Goal: Task Accomplishment & Management: Complete application form

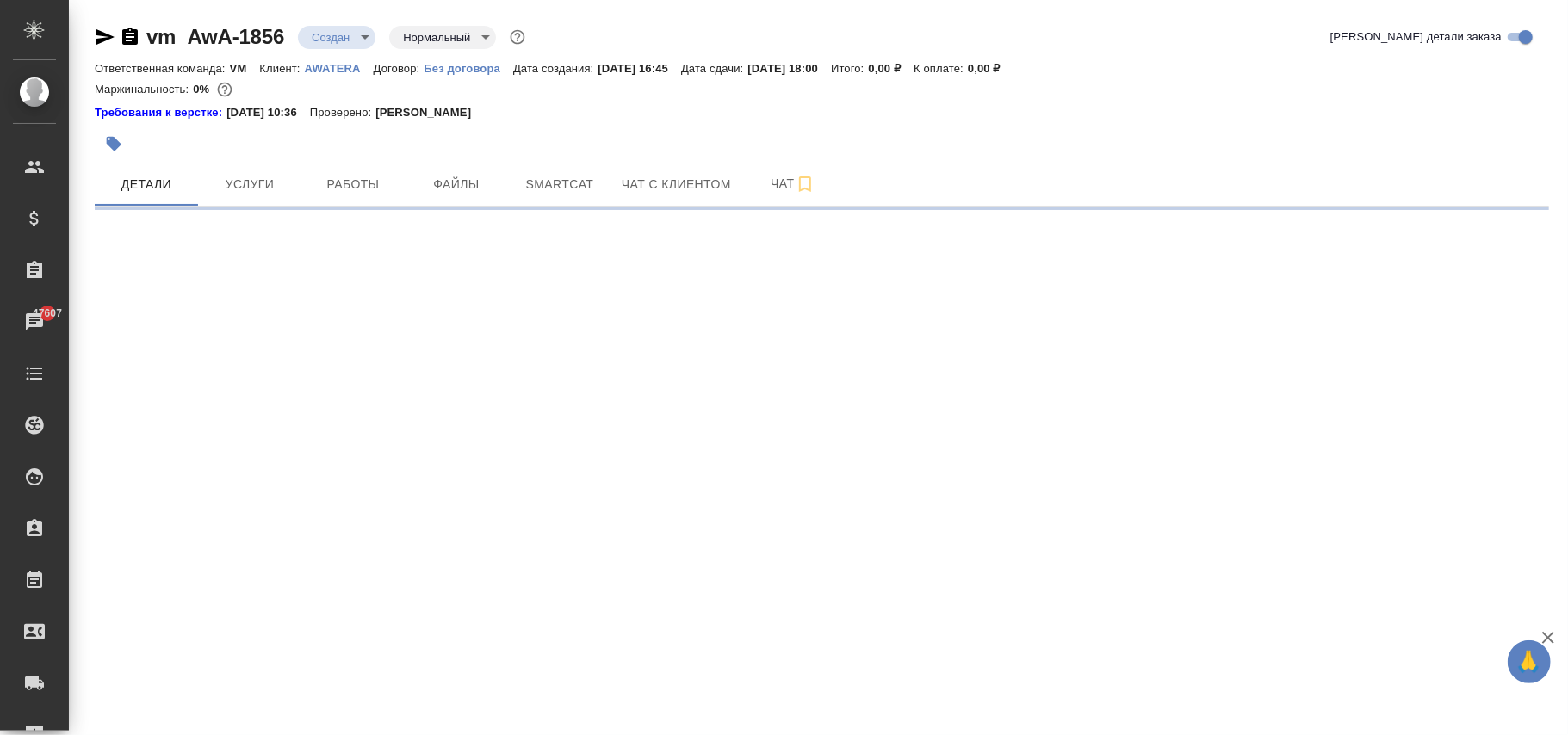
select select "RU"
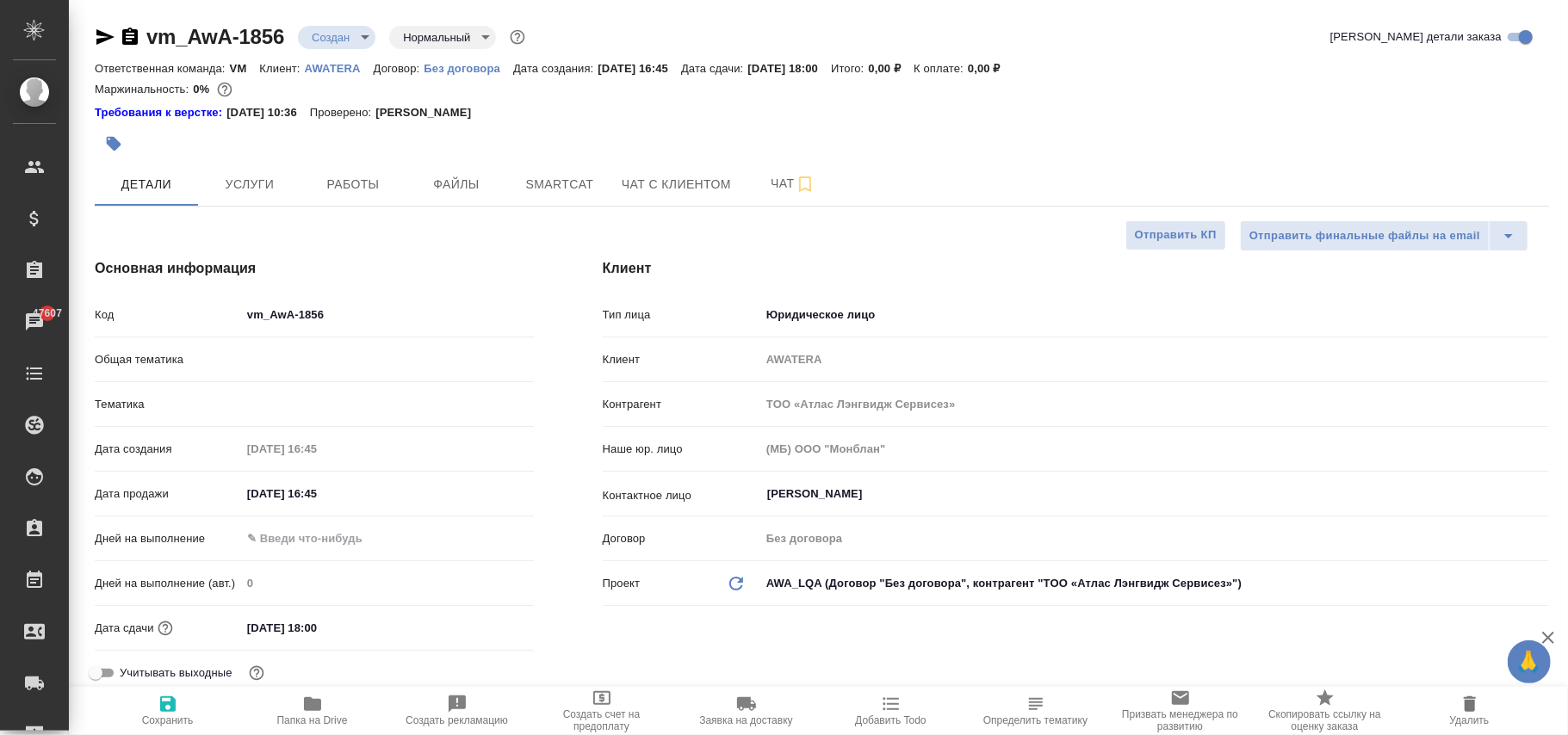
type textarea "x"
type input "ЦО"
type textarea "x"
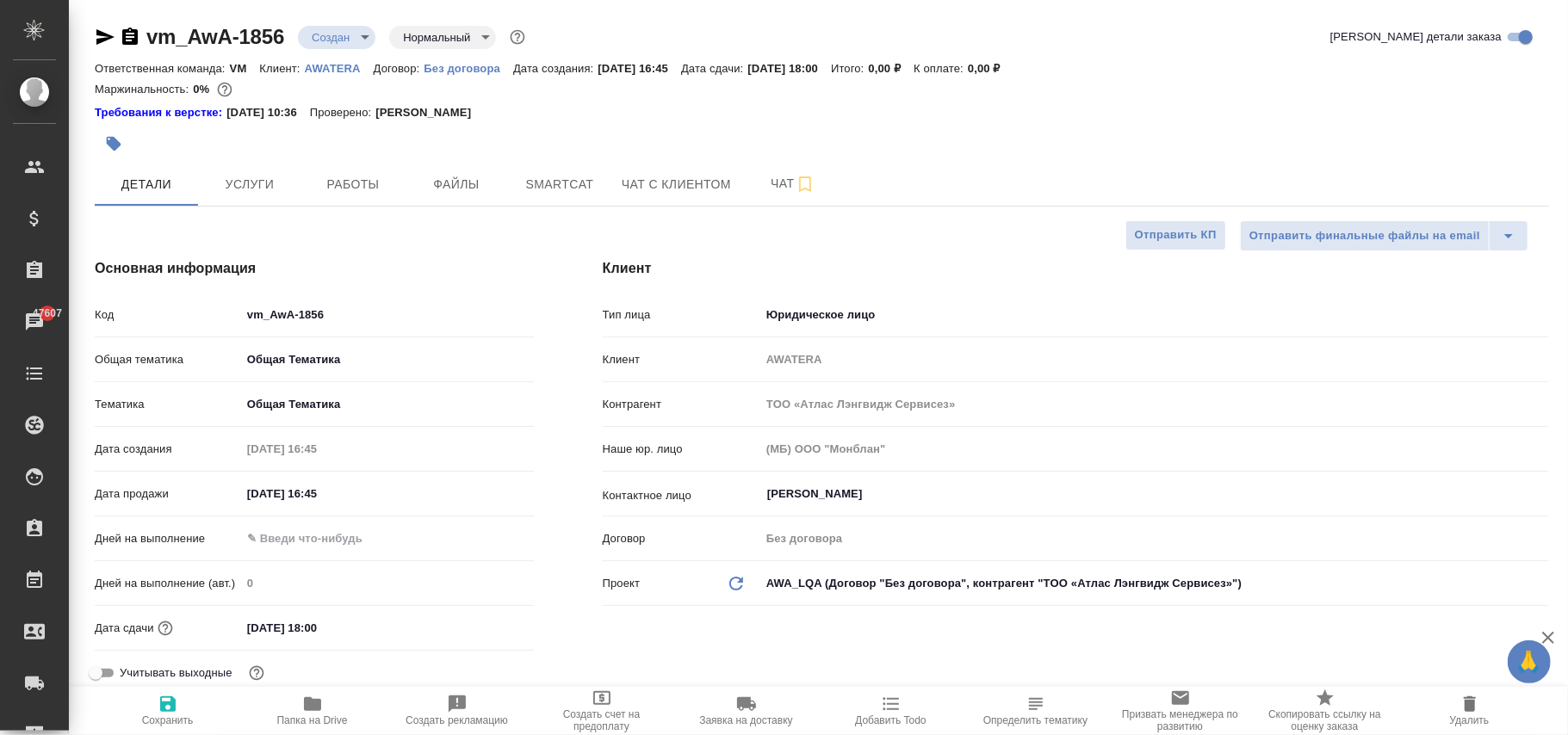
type textarea "x"
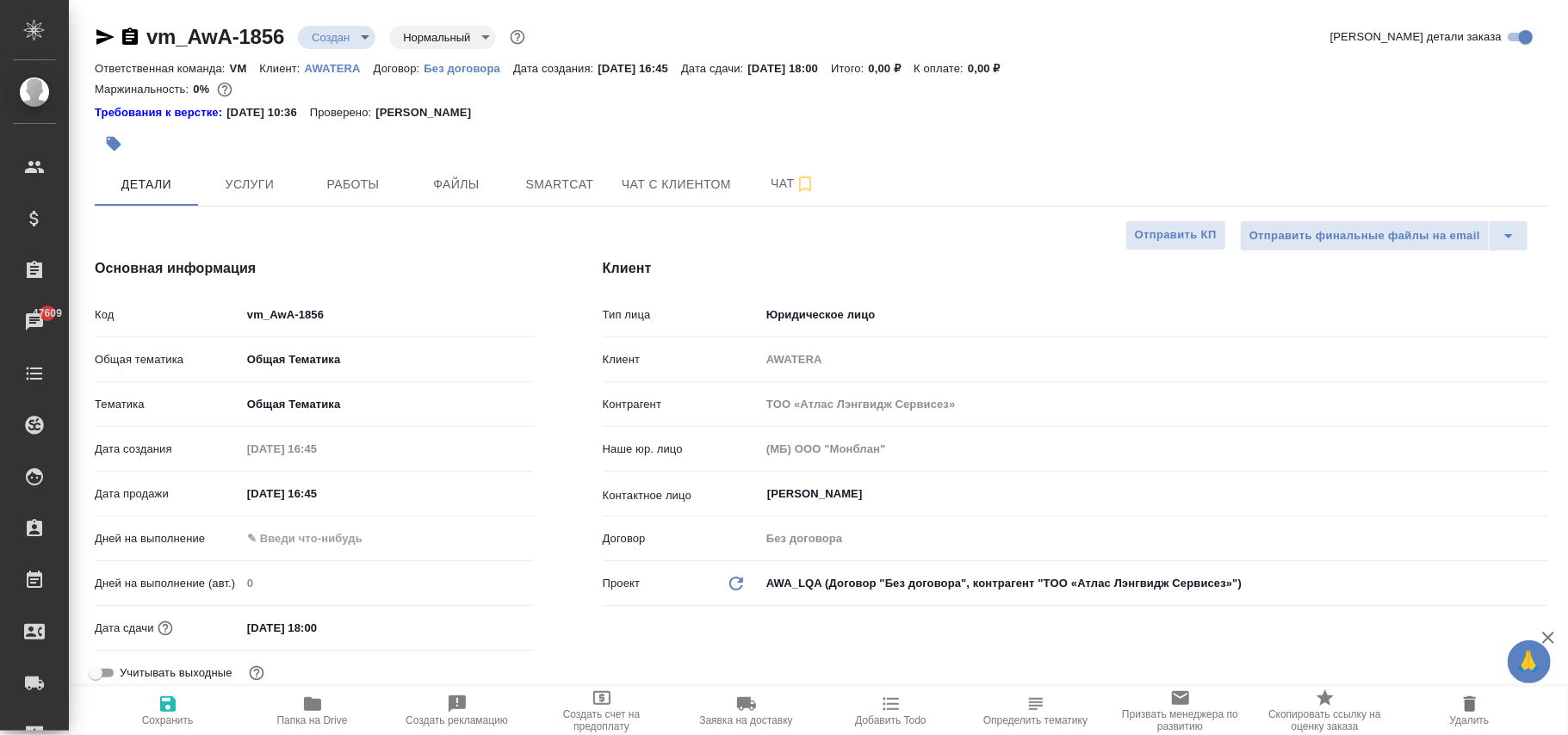
type textarea "x"
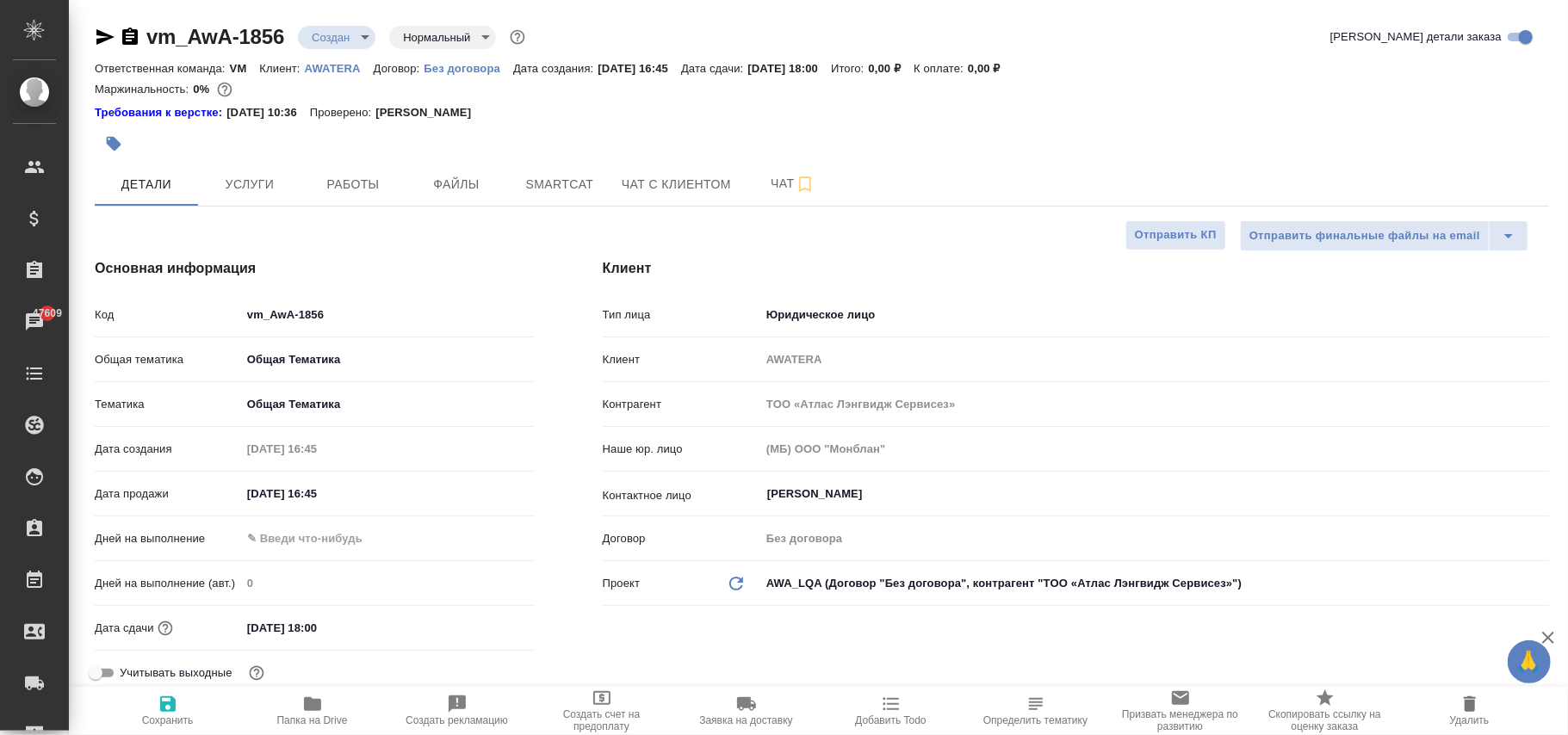
type textarea "x"
drag, startPoint x: 370, startPoint y: 615, endPoint x: 88, endPoint y: 596, distance: 282.6
click at [88, 596] on div "Основная информация Код vm_AwA-1856 Общая тематика Общая Тематика obtem Тематик…" at bounding box center [315, 481] width 508 height 514
type input "3_.__.____ __:__"
type textarea "x"
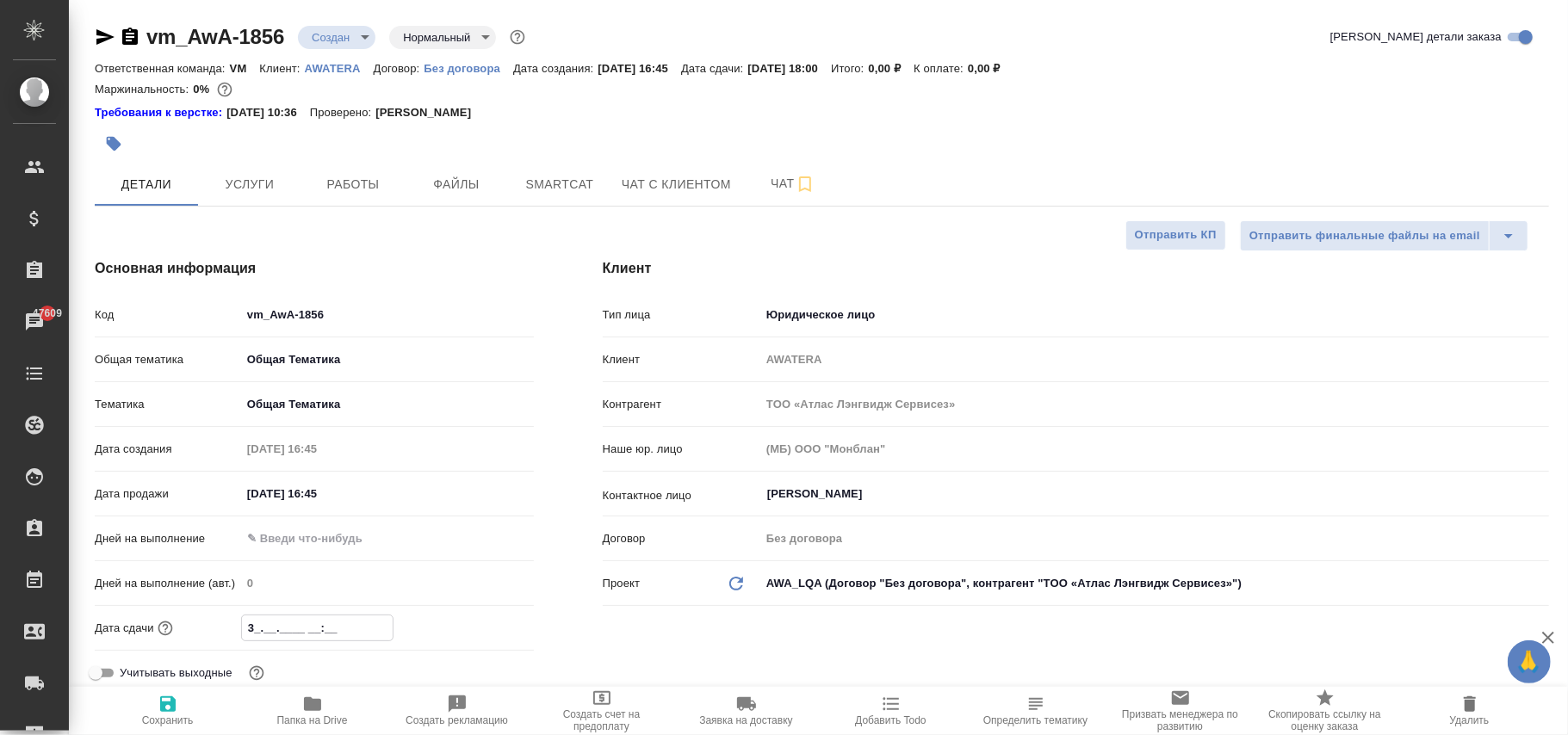
type textarea "x"
type input "30.__.____ __:__"
type textarea "x"
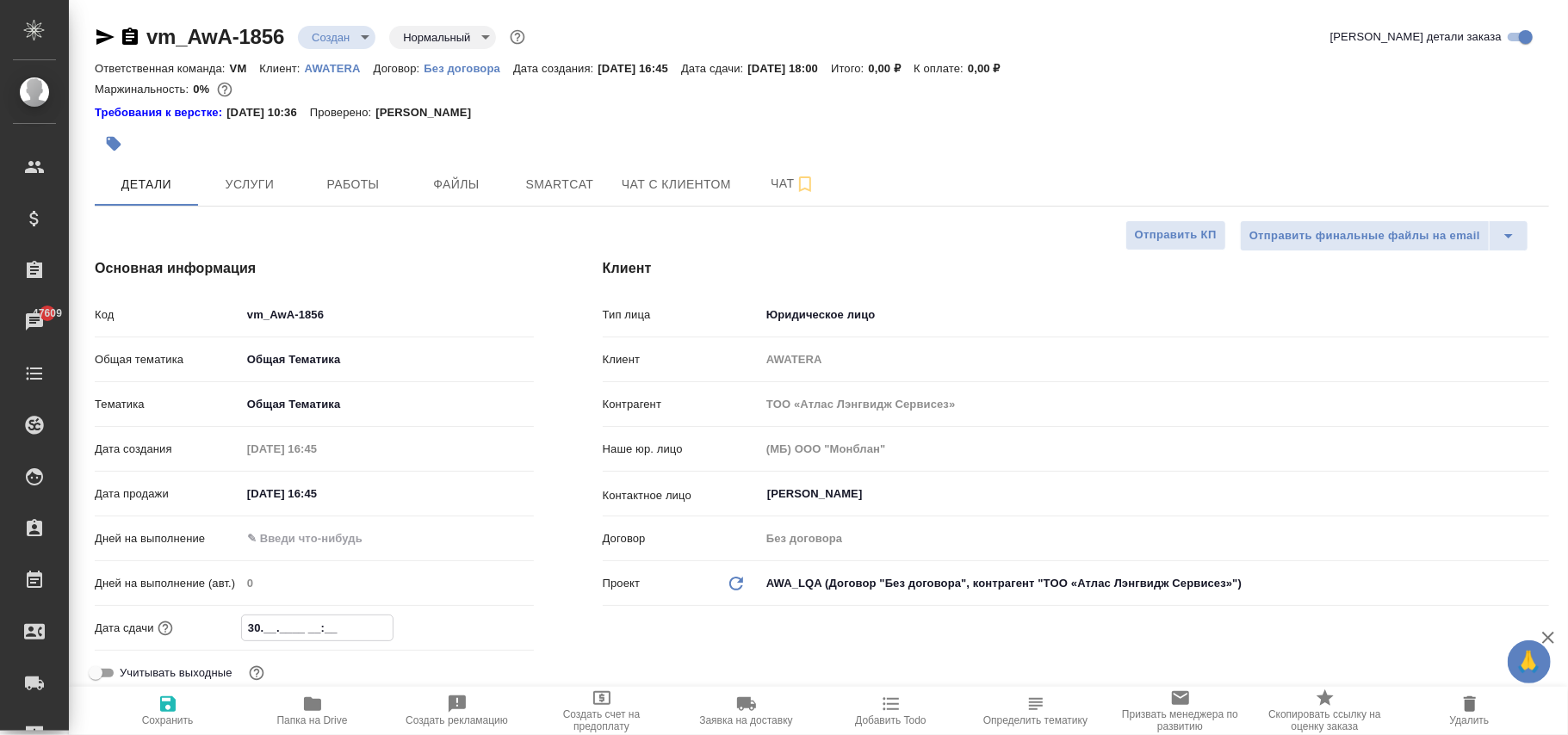
type textarea "x"
type input "30.1_.____ __:__"
type textarea "x"
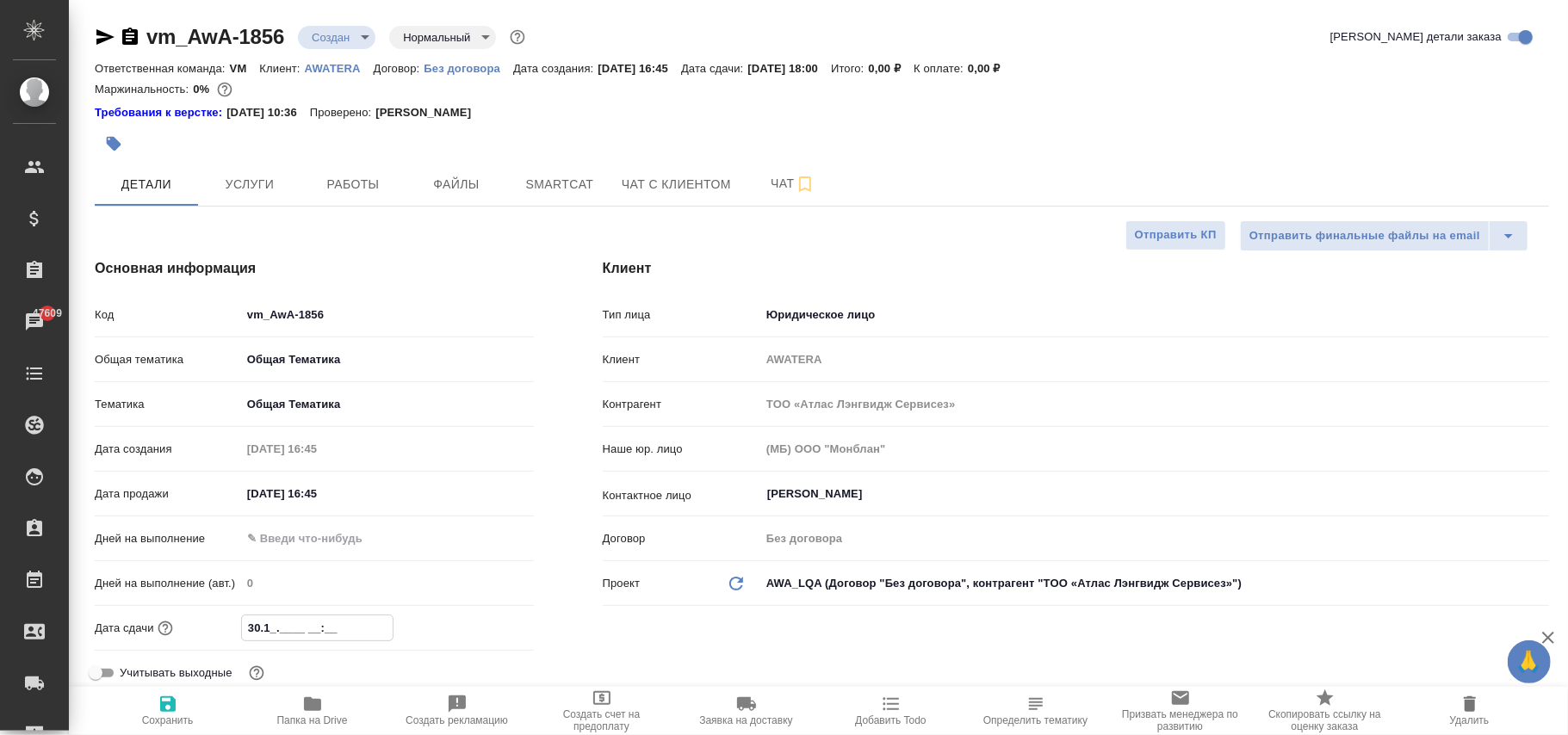
type input "30.10.____ __:__"
type textarea "x"
type input "30.10.2___ __:__"
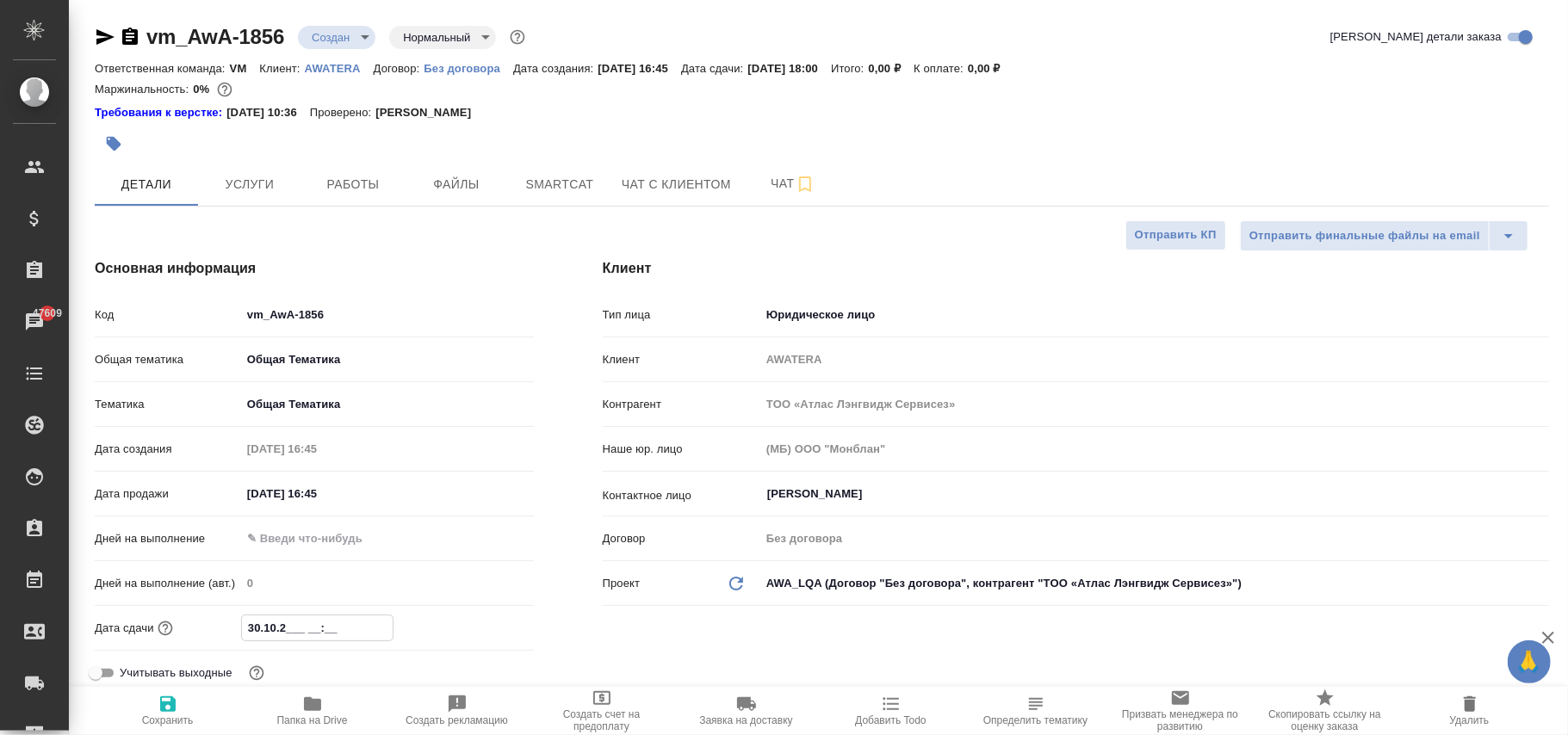
type textarea "x"
type input "[DATE]__ __:__"
type textarea "x"
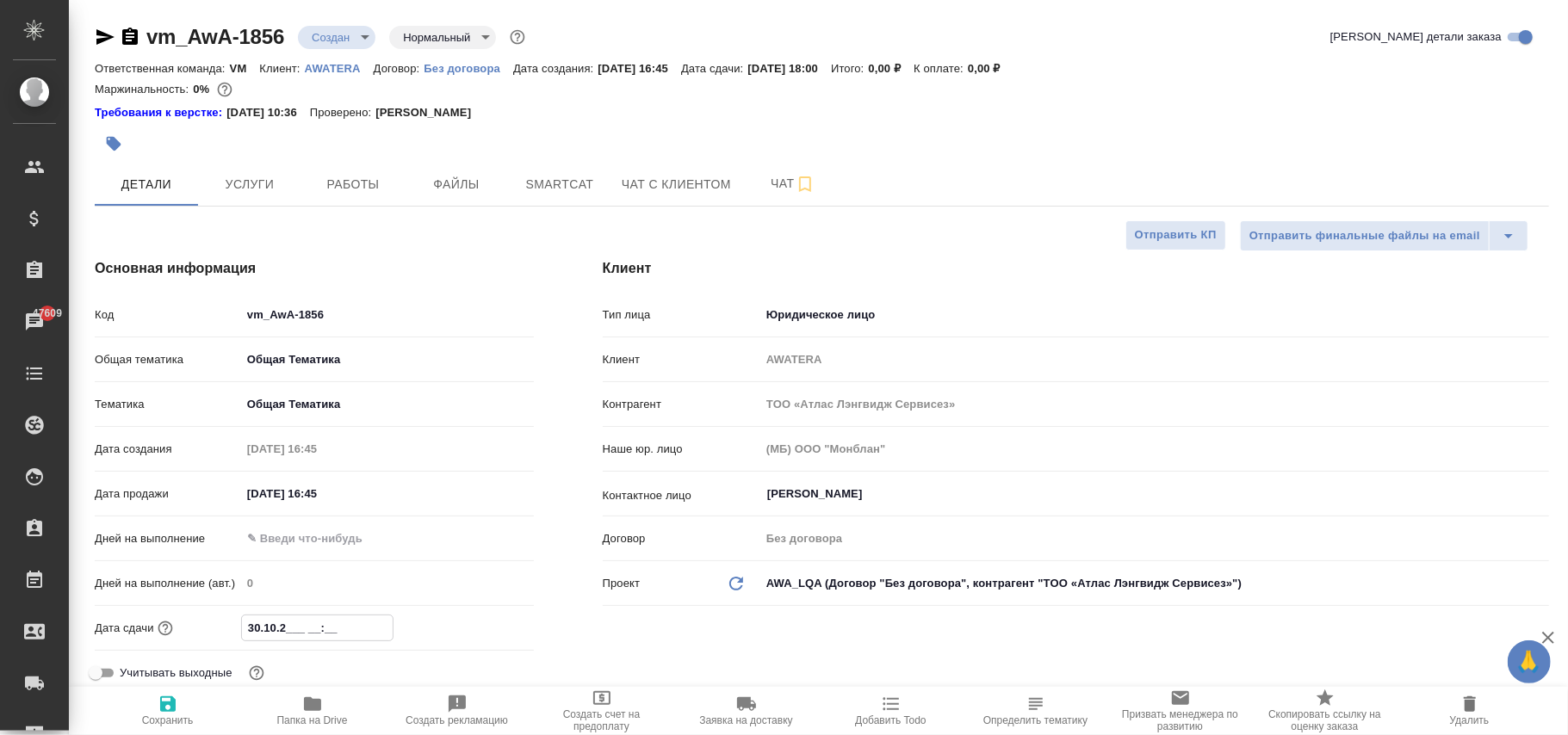
type textarea "x"
type input "[DATE]_ __:__"
type textarea "x"
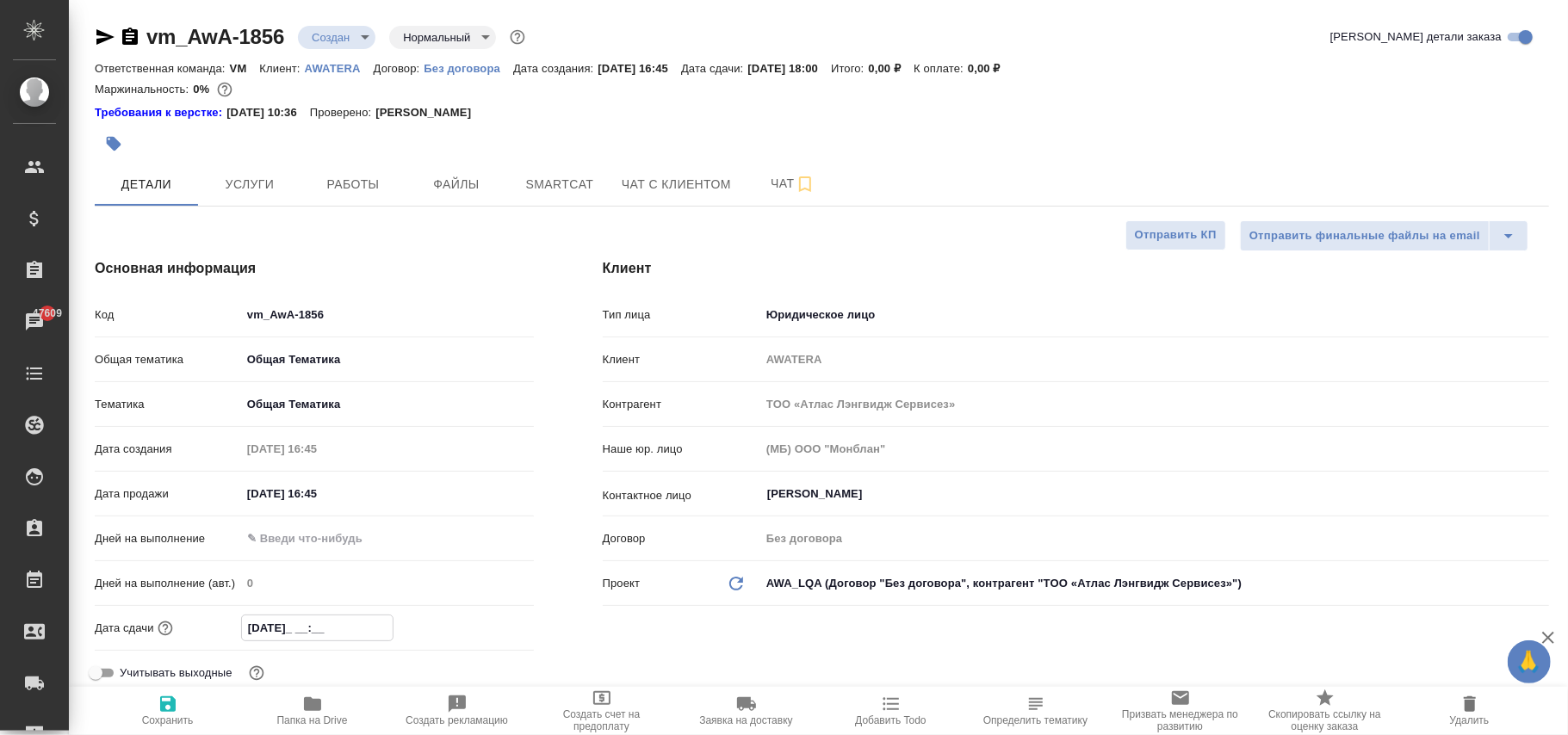
type textarea "x"
type input "[DATE] __:__"
type textarea "x"
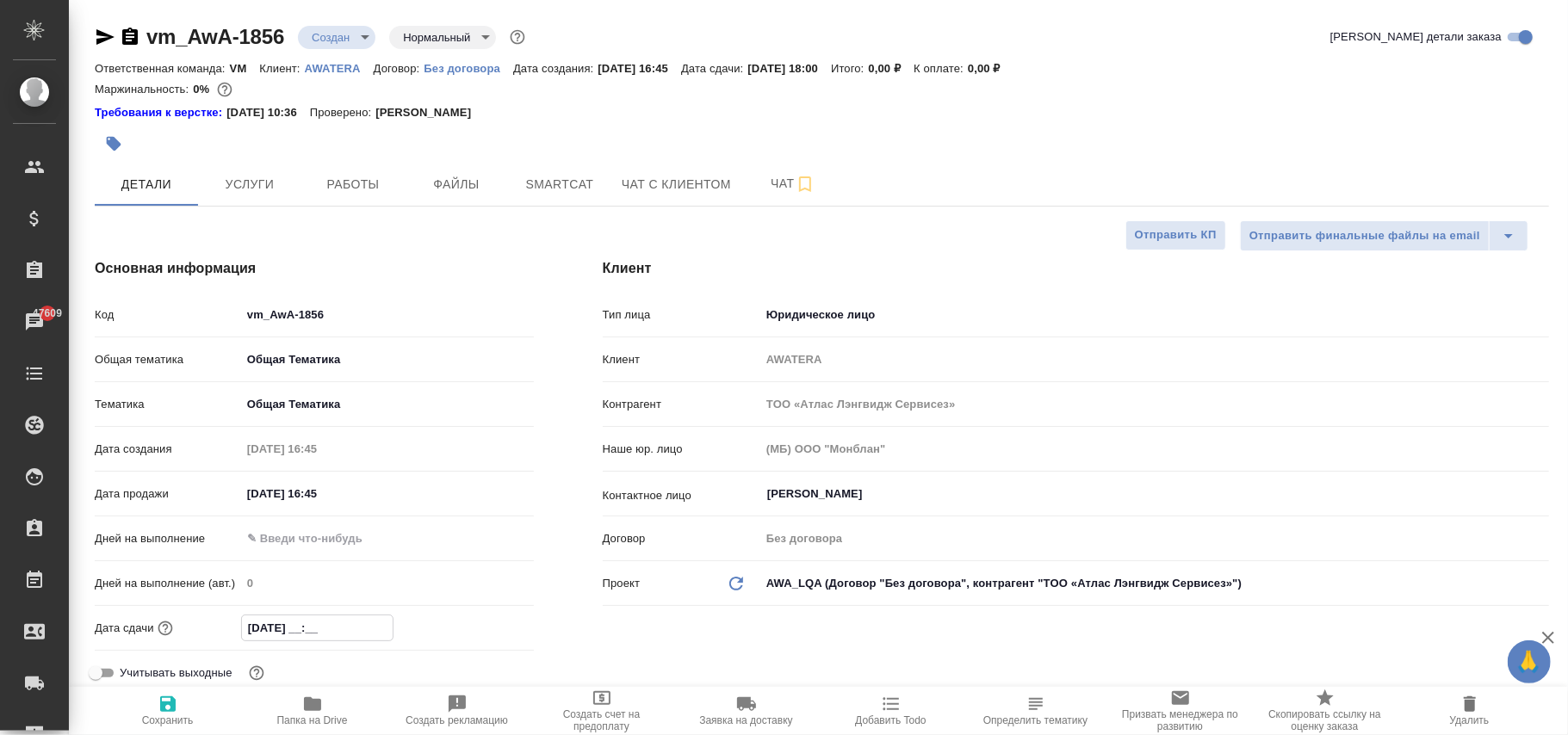
type input "[DATE] 0_:__"
type textarea "x"
type input "[DATE] 00:__"
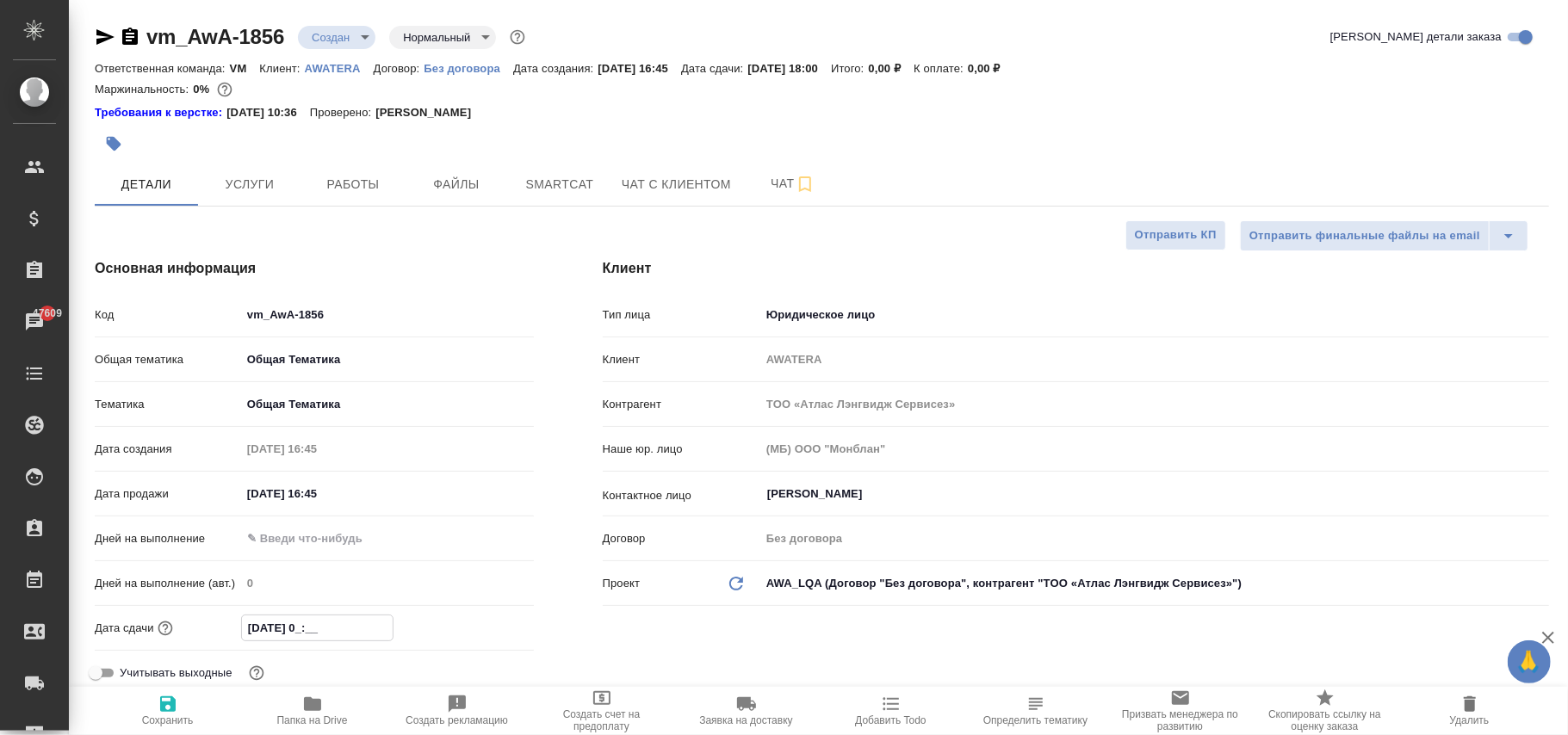
type textarea "x"
type input "[DATE] 00:0_"
type textarea "x"
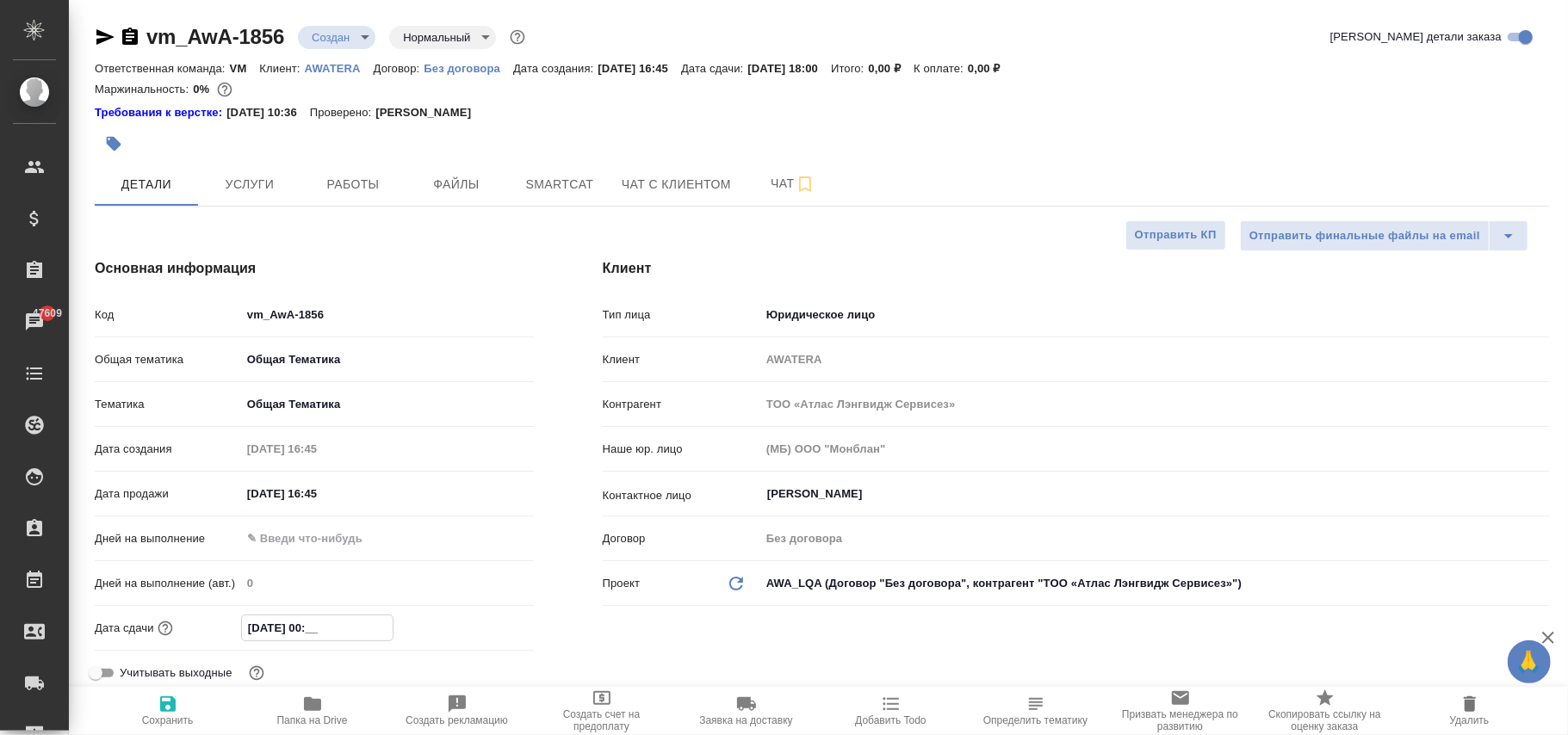
type textarea "x"
type input "[DATE] 00:00"
type textarea "x"
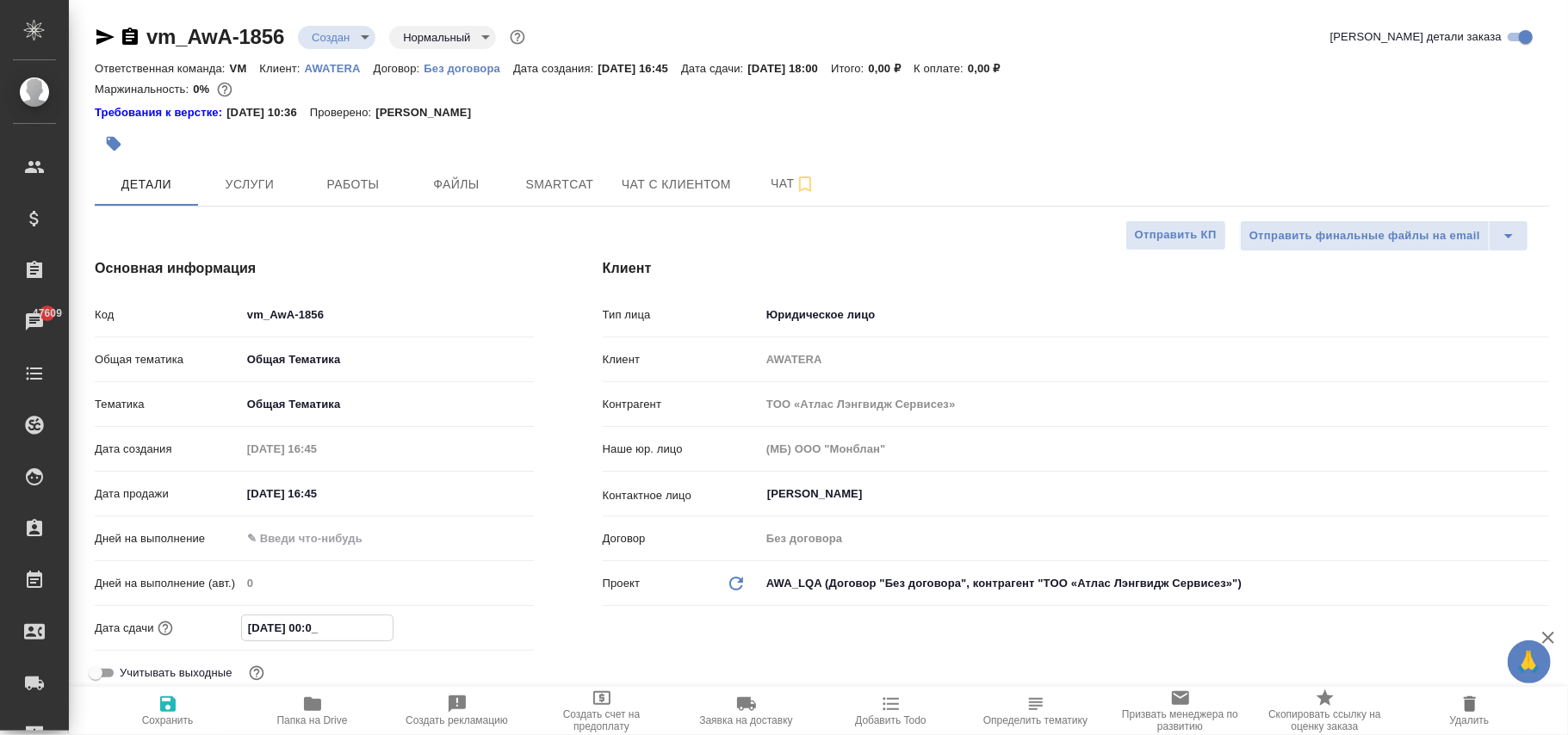
type textarea "x"
type input "[DATE] 00:00"
click at [158, 707] on icon "button" at bounding box center [167, 704] width 21 height 21
type textarea "x"
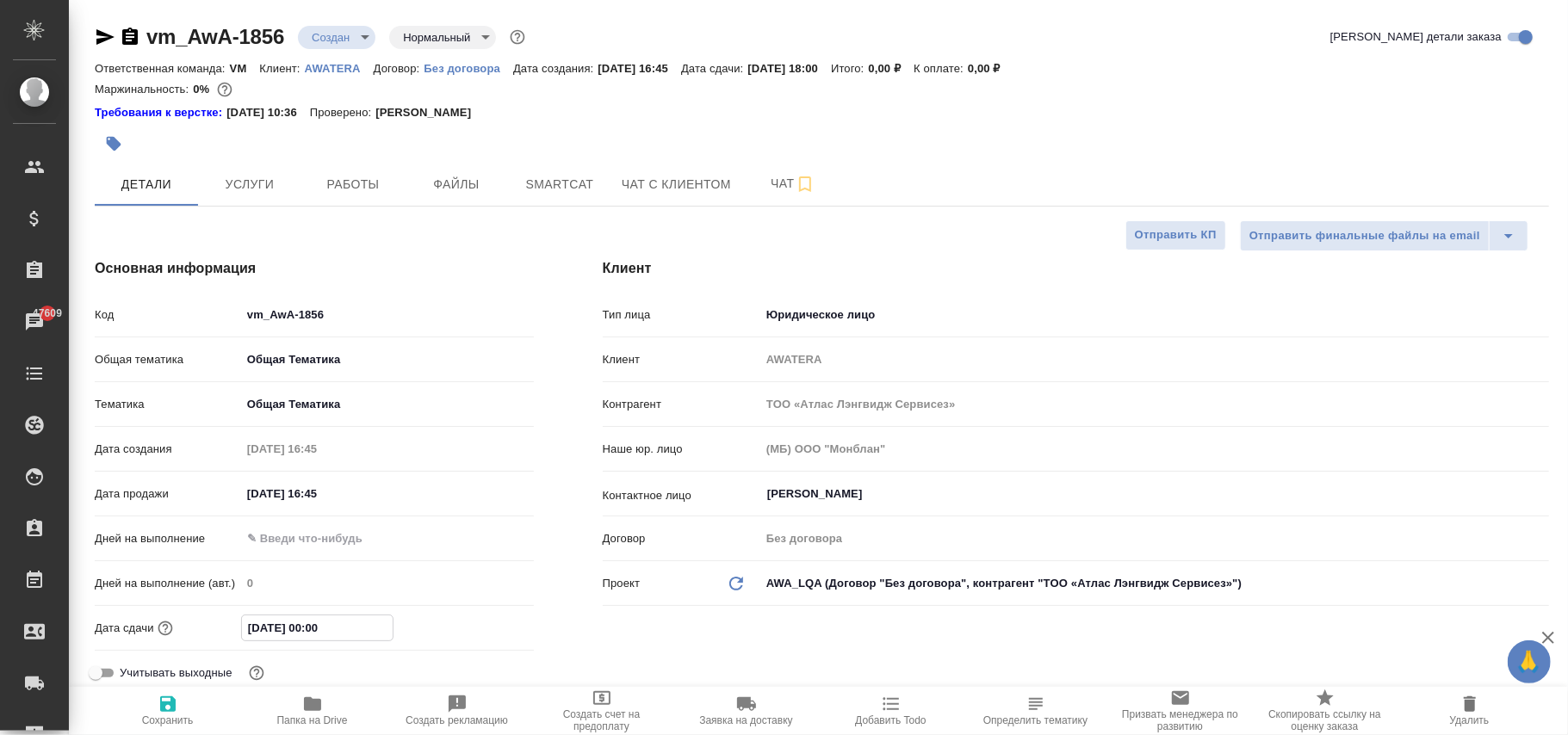
type textarea "x"
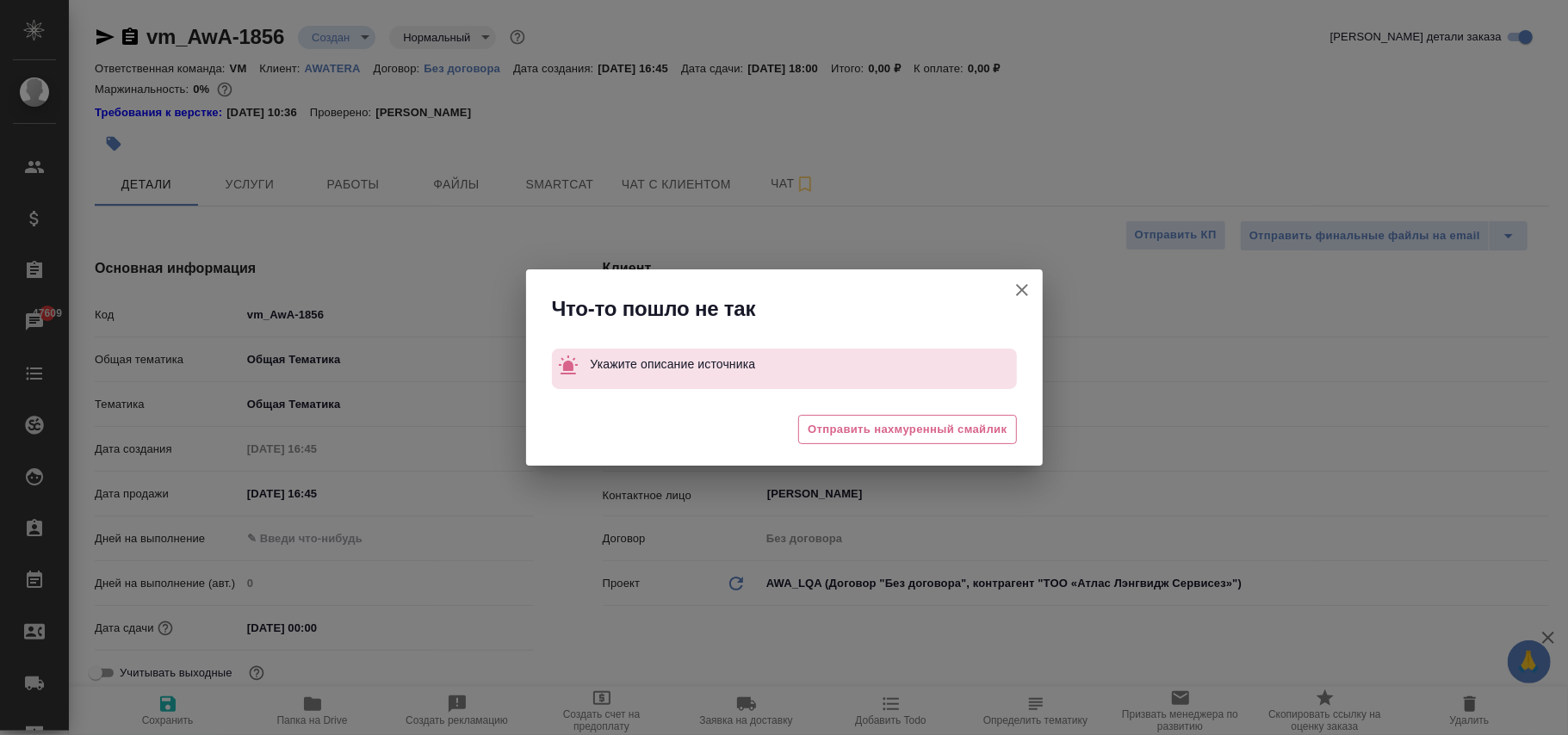
click at [1020, 294] on icon "button" at bounding box center [1022, 290] width 21 height 21
type textarea "x"
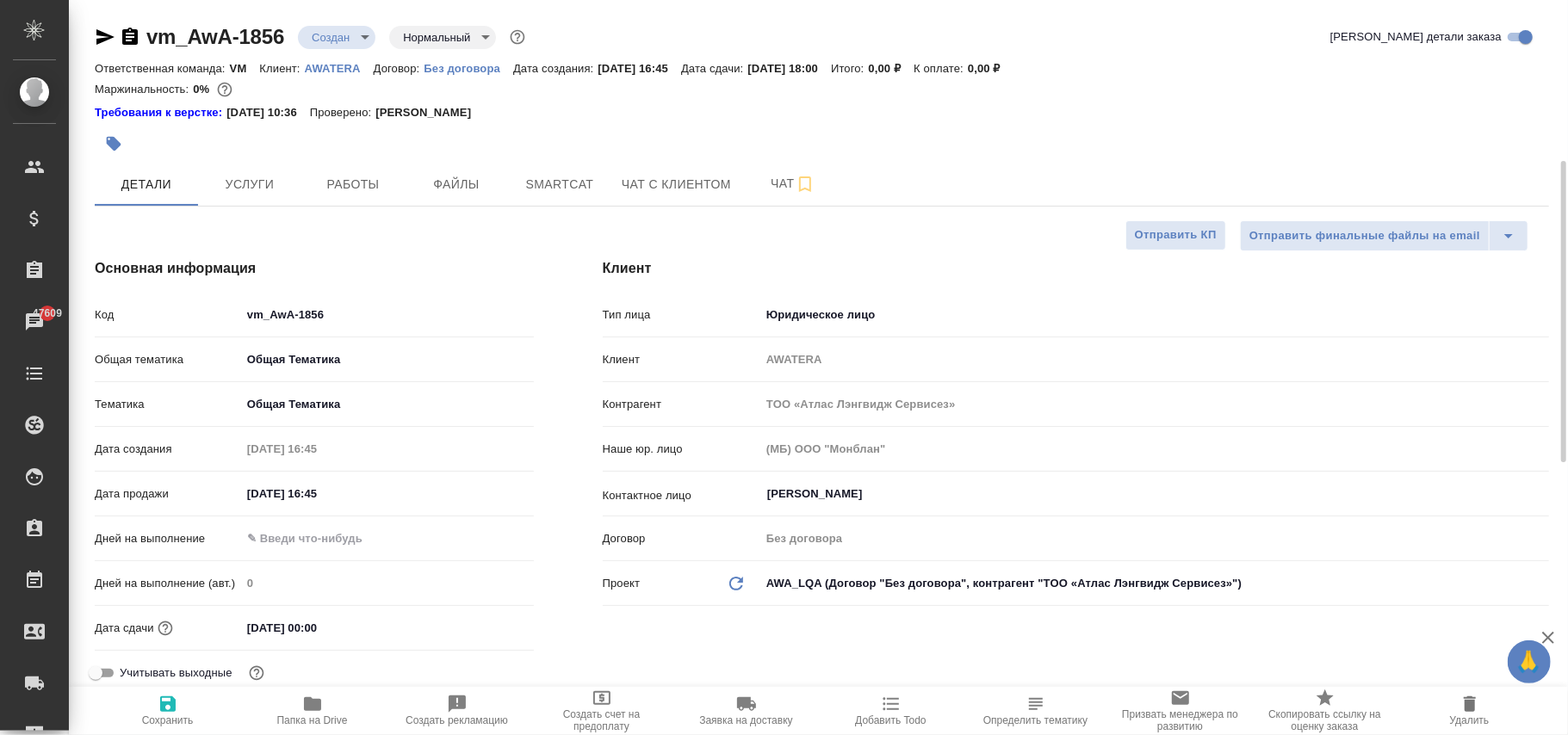
scroll to position [115, 0]
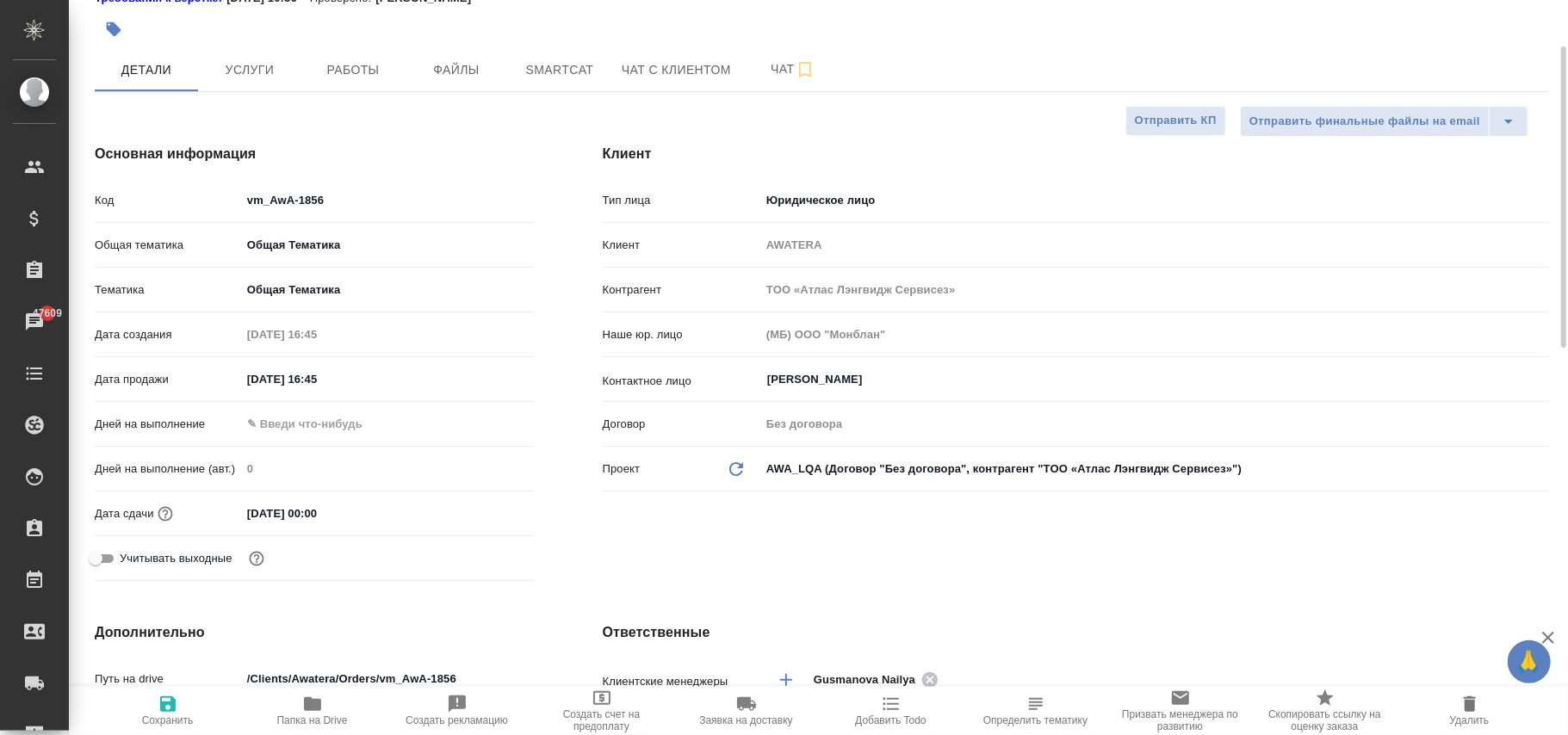
type textarea "x"
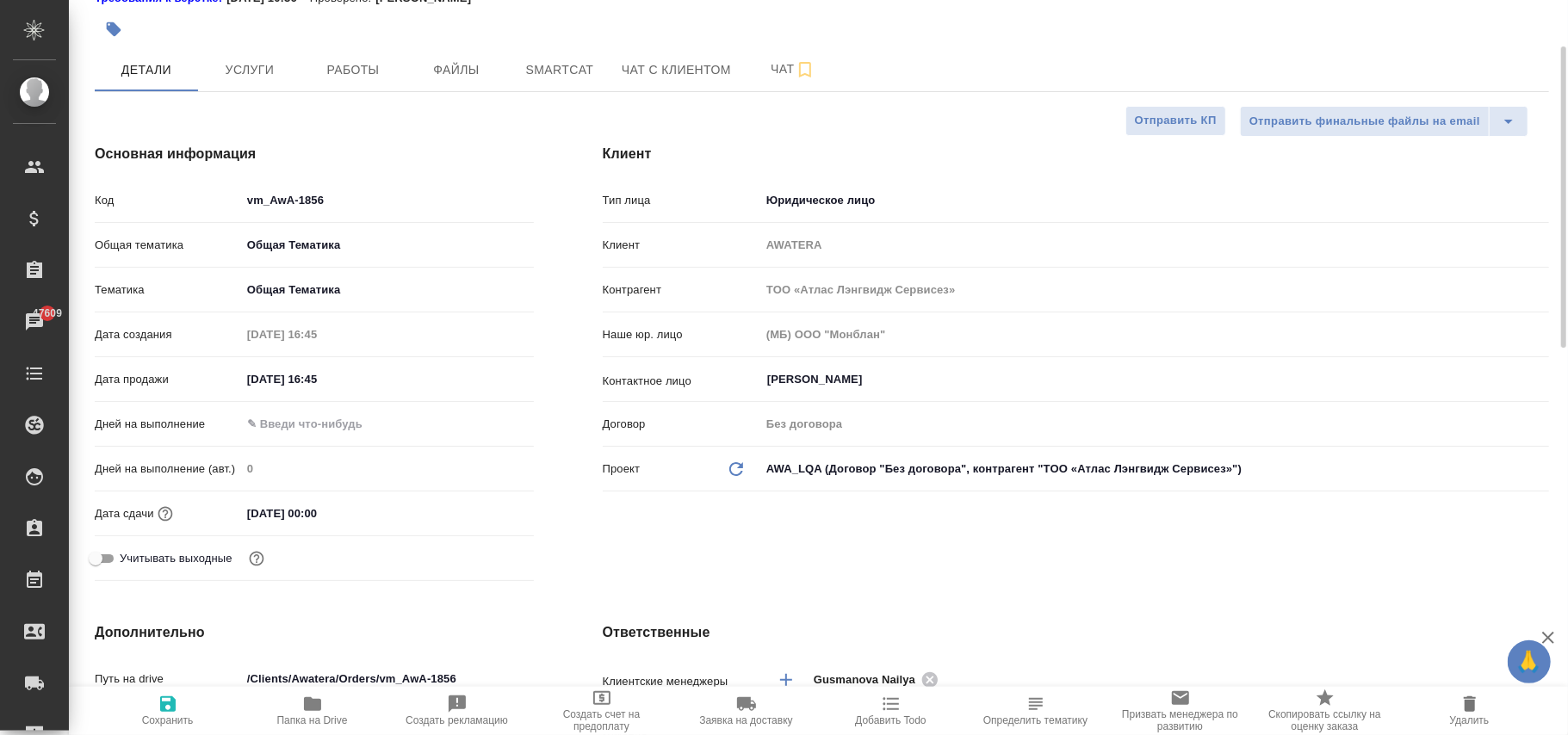
type textarea "x"
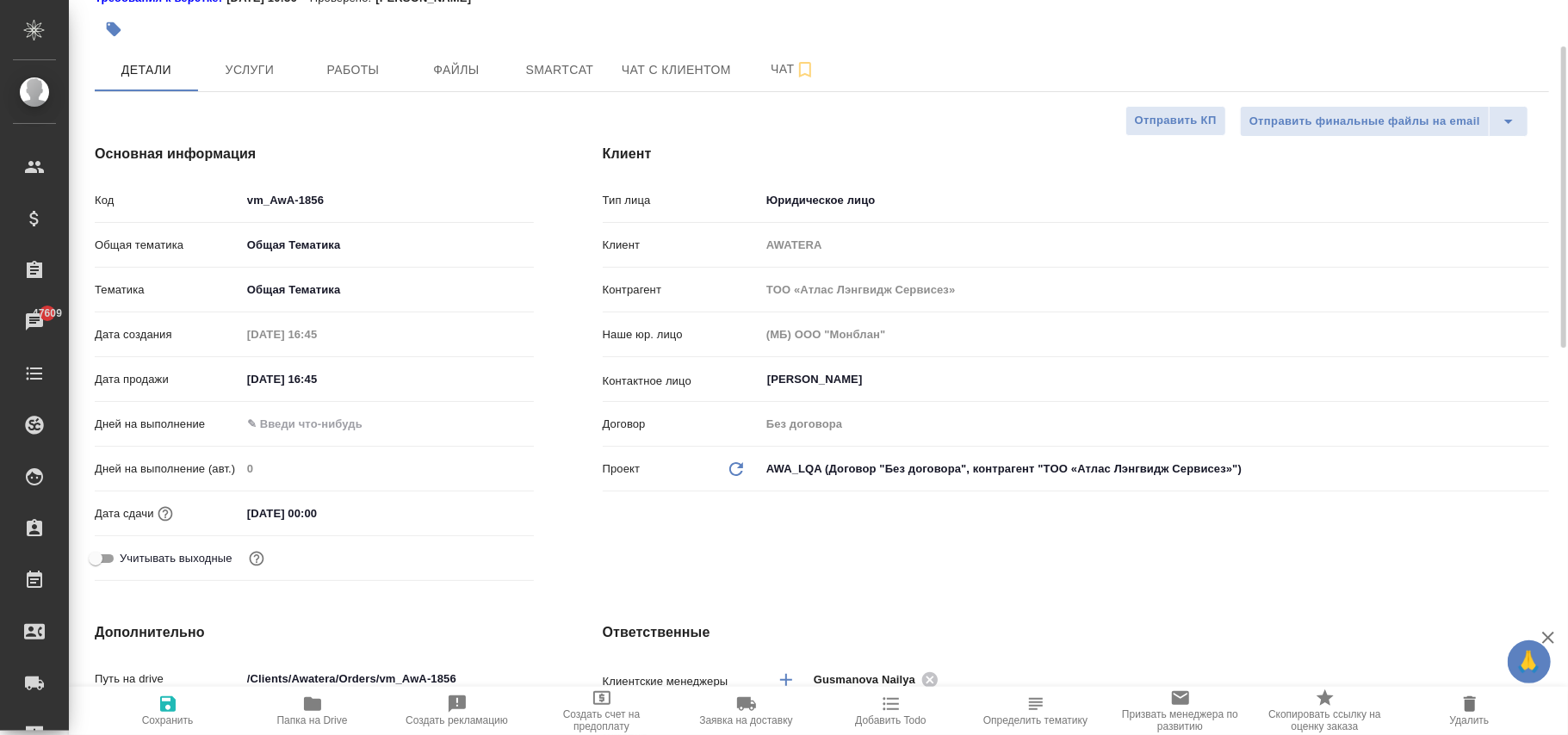
type textarea "x"
click at [170, 721] on span "Сохранить" at bounding box center [167, 720] width 52 height 12
type textarea "x"
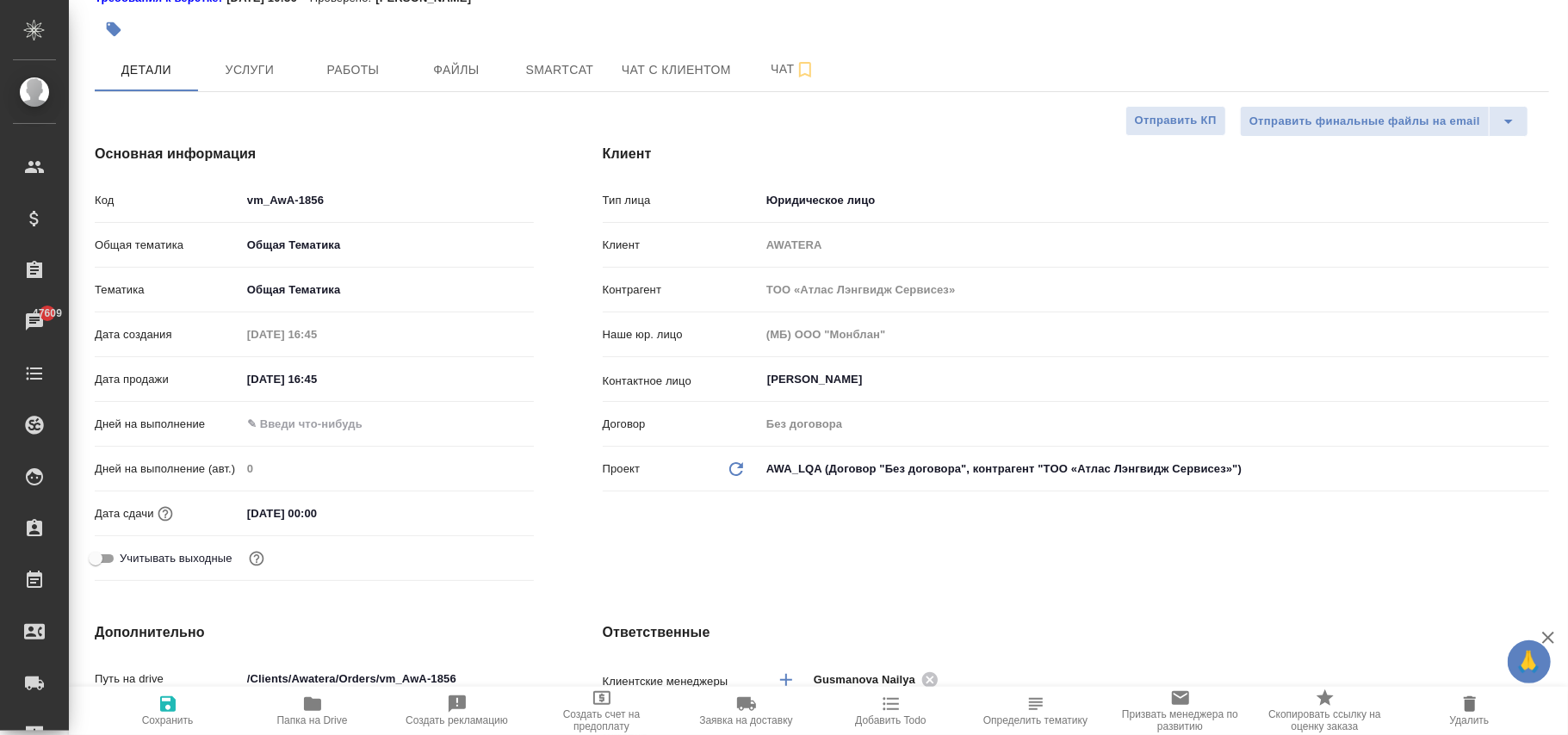
type textarea "x"
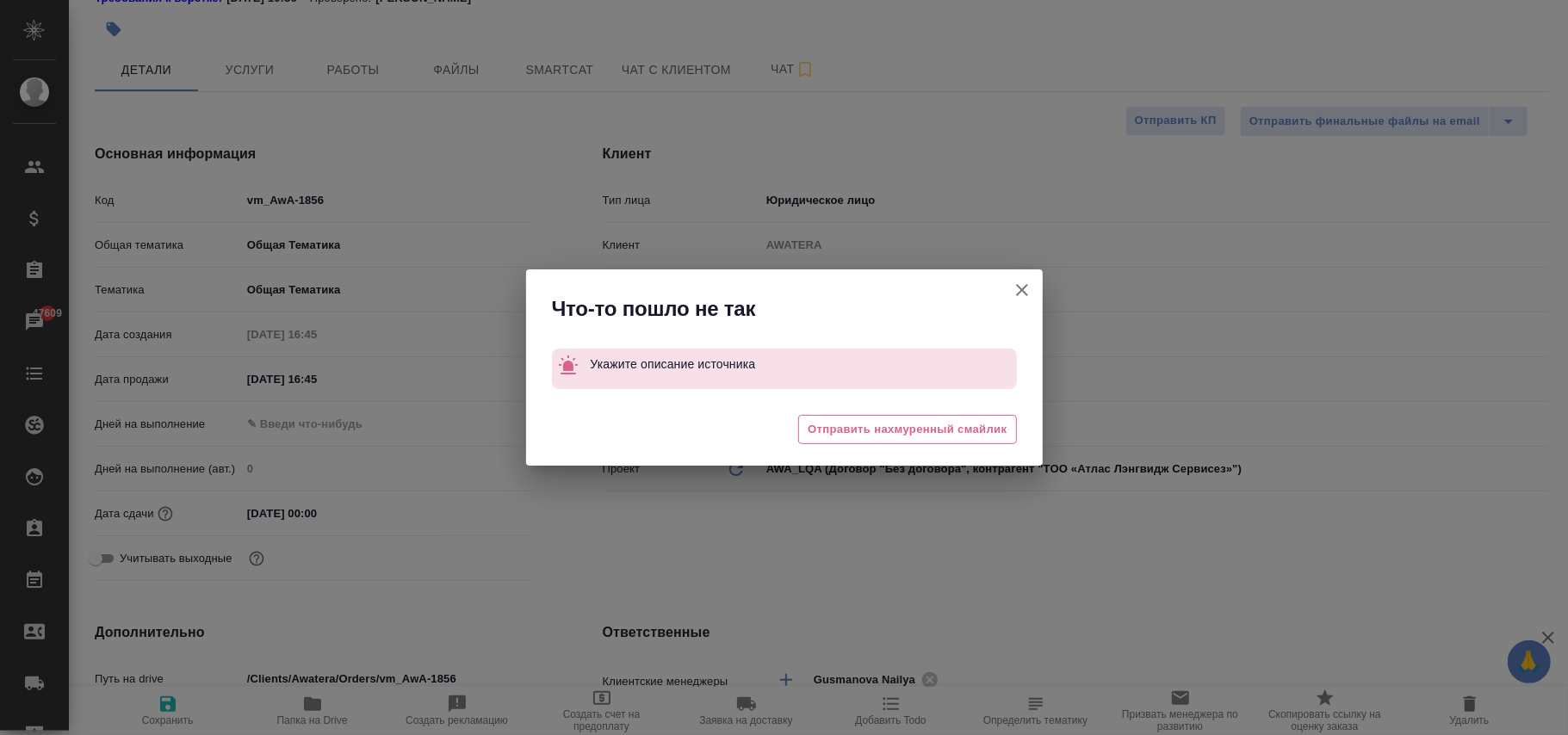
click at [1015, 293] on icon "button" at bounding box center [1022, 290] width 21 height 21
type textarea "x"
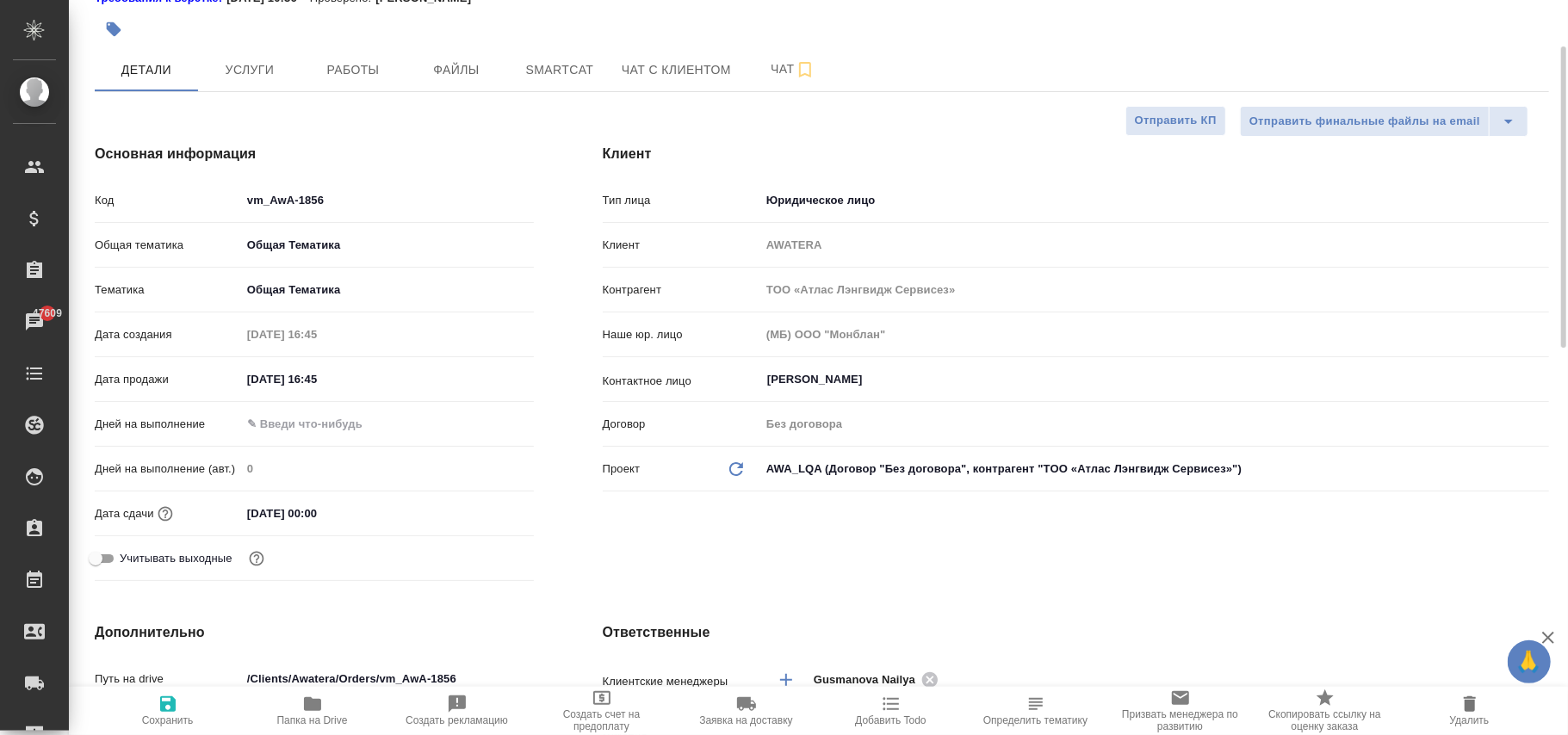
click at [165, 708] on icon "button" at bounding box center [167, 704] width 21 height 21
type textarea "x"
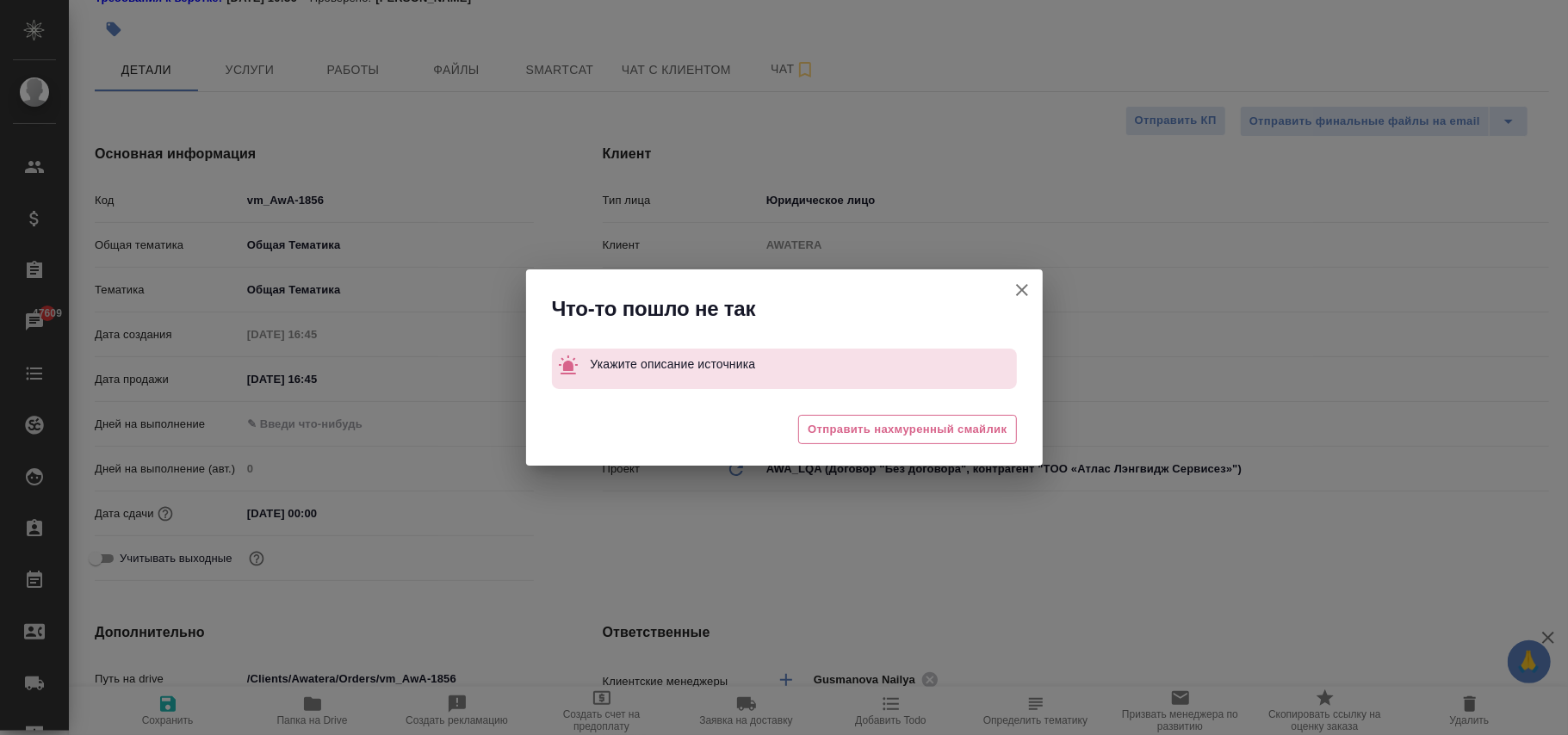
click at [1028, 289] on button "Клиент не указал номер" at bounding box center [1023, 290] width 42 height 42
type textarea "x"
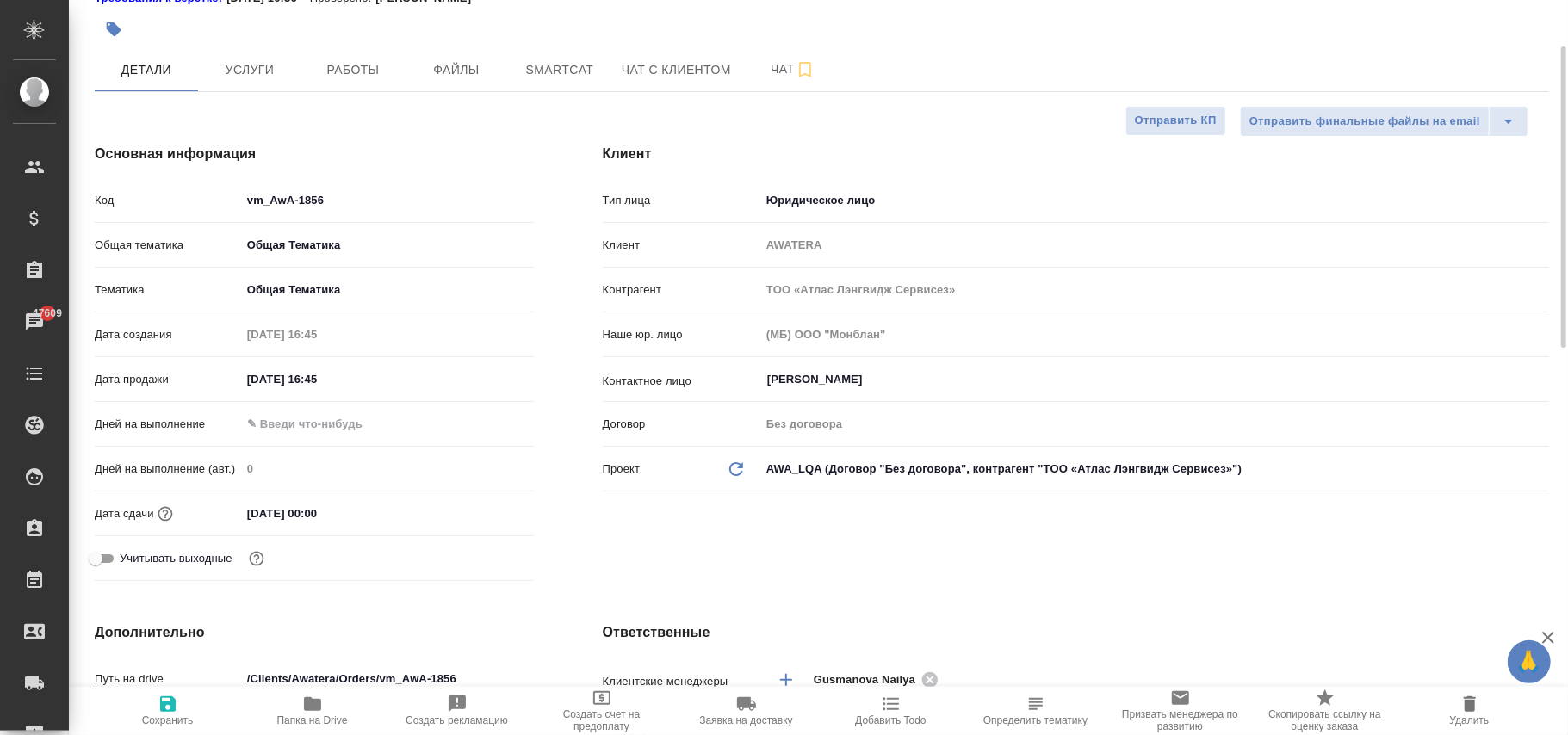
click at [731, 473] on icon "Обновить данные" at bounding box center [736, 469] width 21 height 21
type textarea "x"
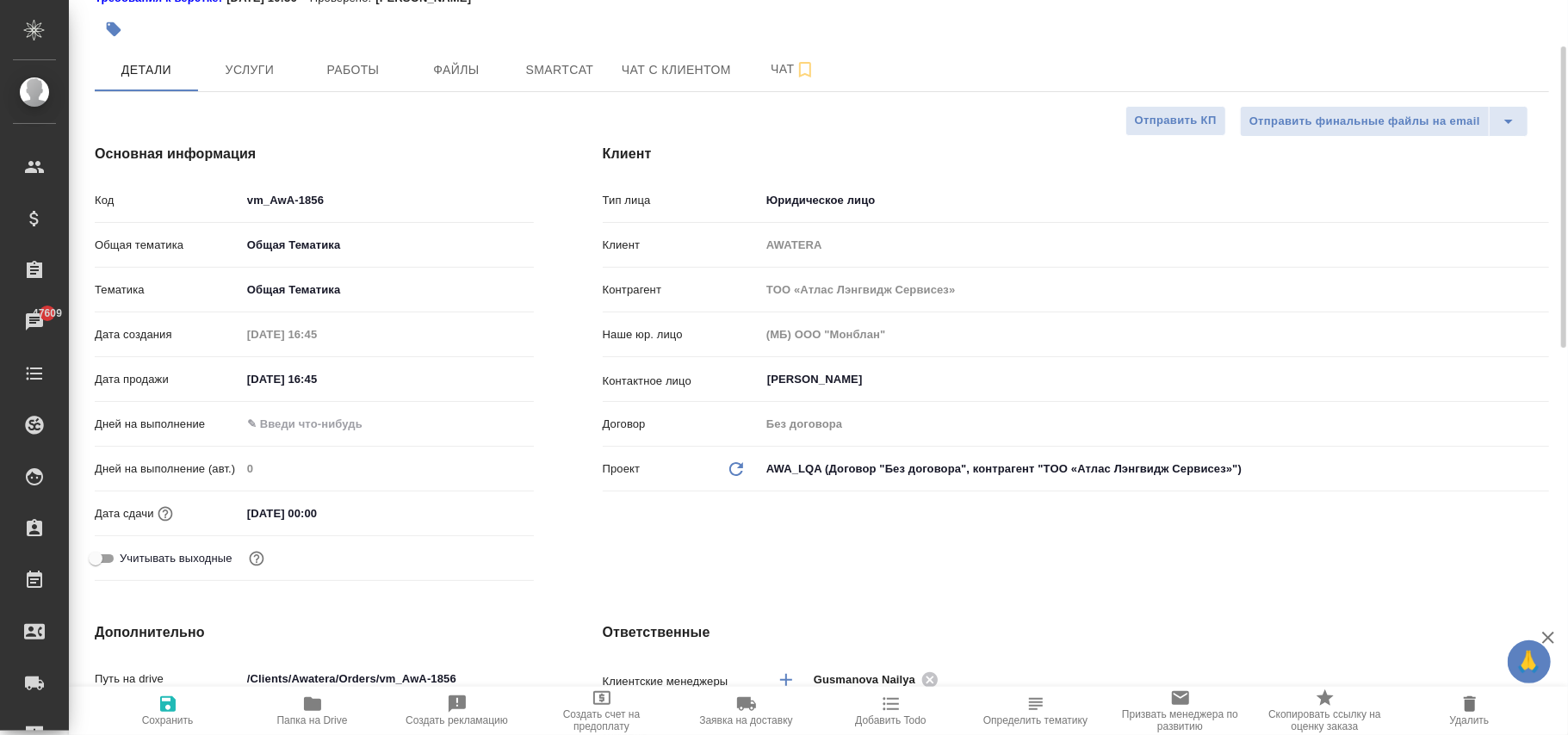
type textarea "x"
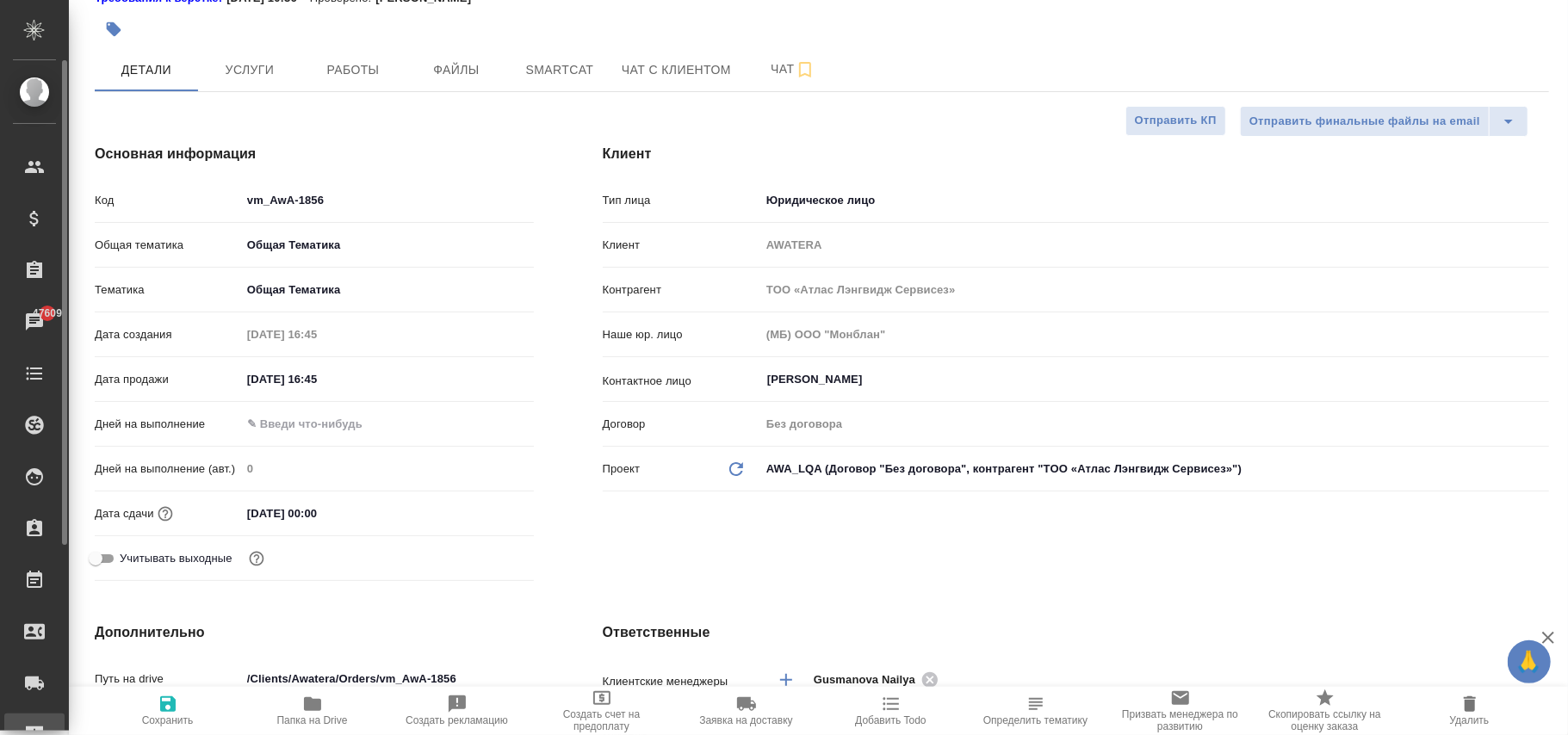
type textarea "x"
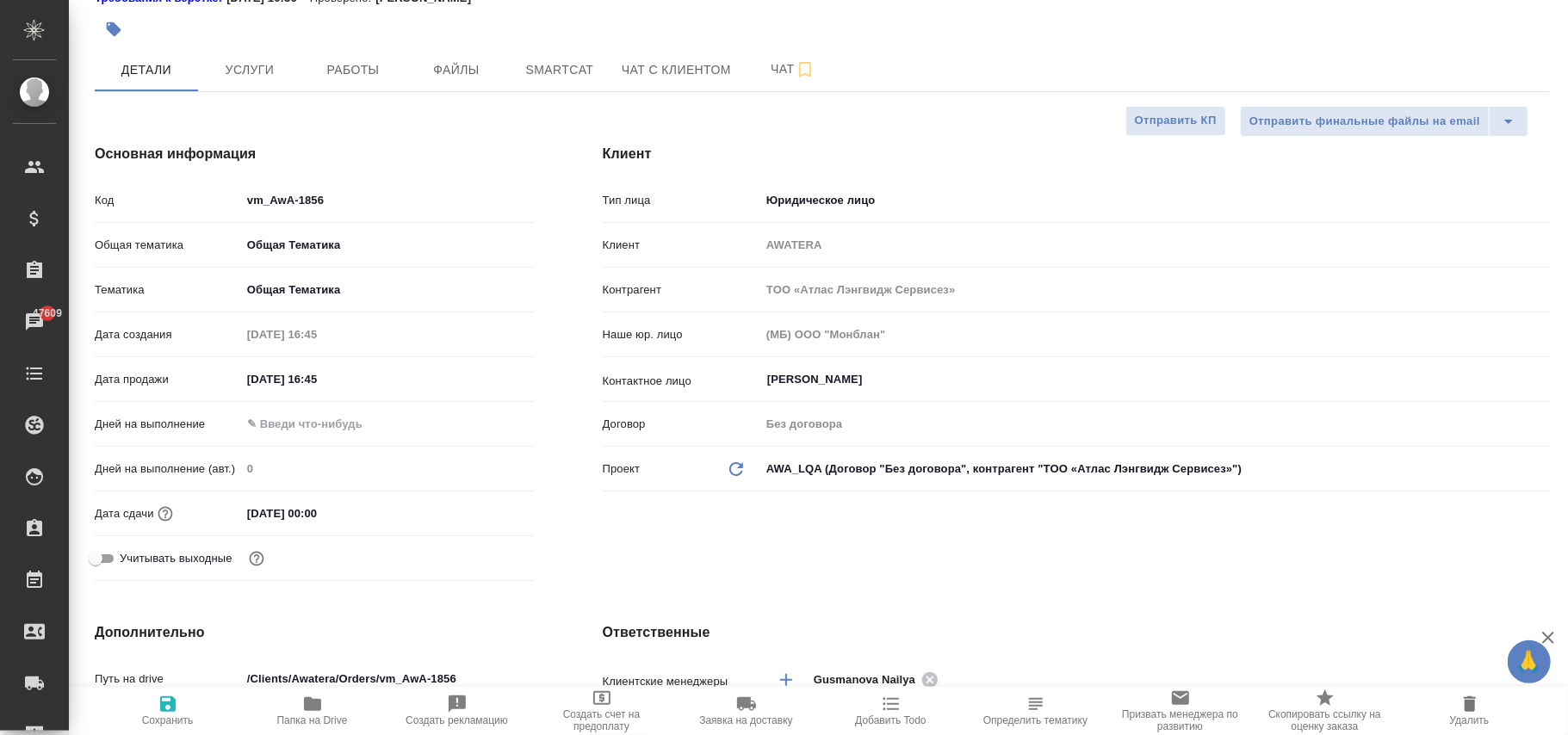
type textarea "x"
click at [164, 699] on icon "button" at bounding box center [167, 703] width 15 height 15
type textarea "x"
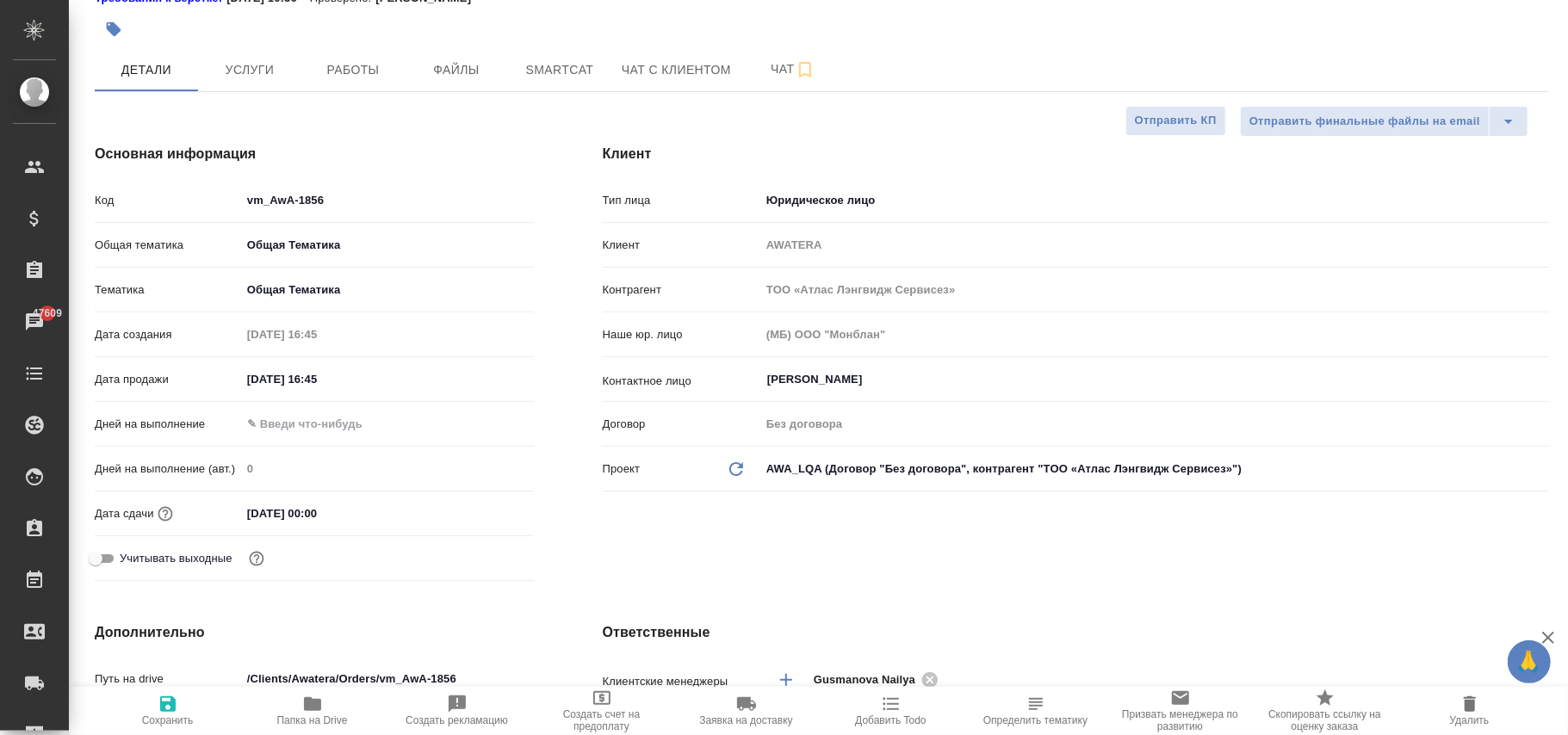
type textarea "x"
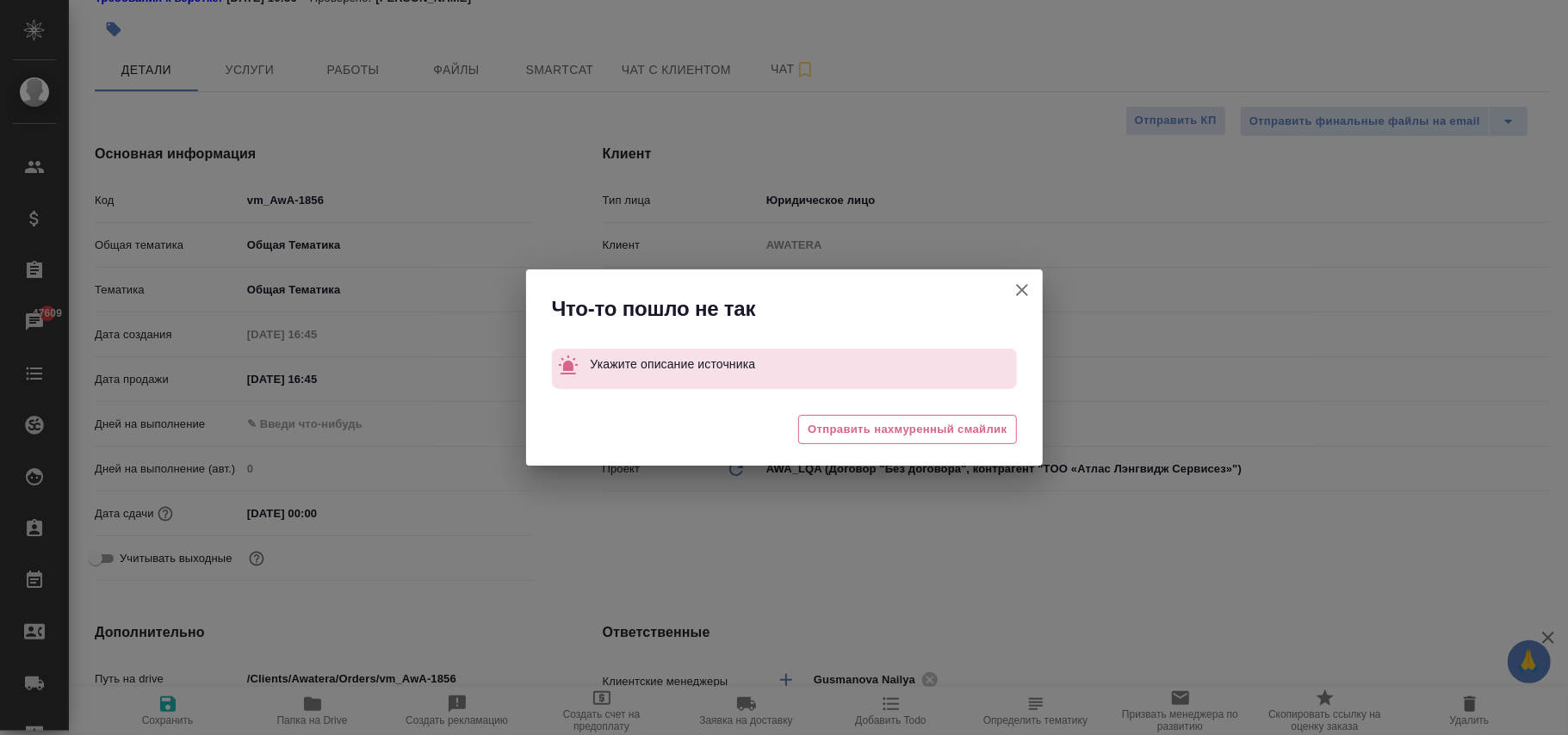
type textarea "x"
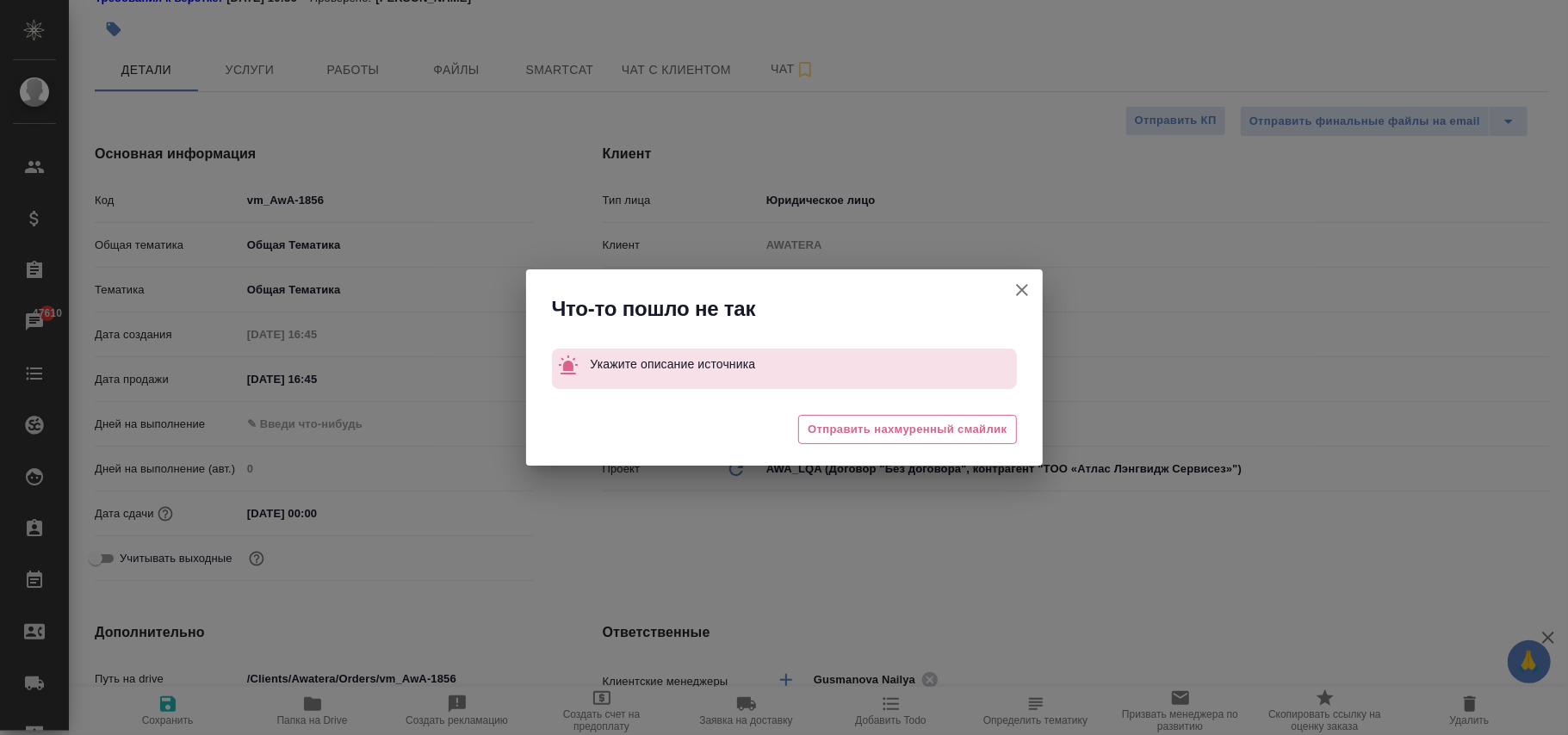
type textarea "x"
click at [1017, 287] on icon "button" at bounding box center [1022, 290] width 21 height 21
type textarea "x"
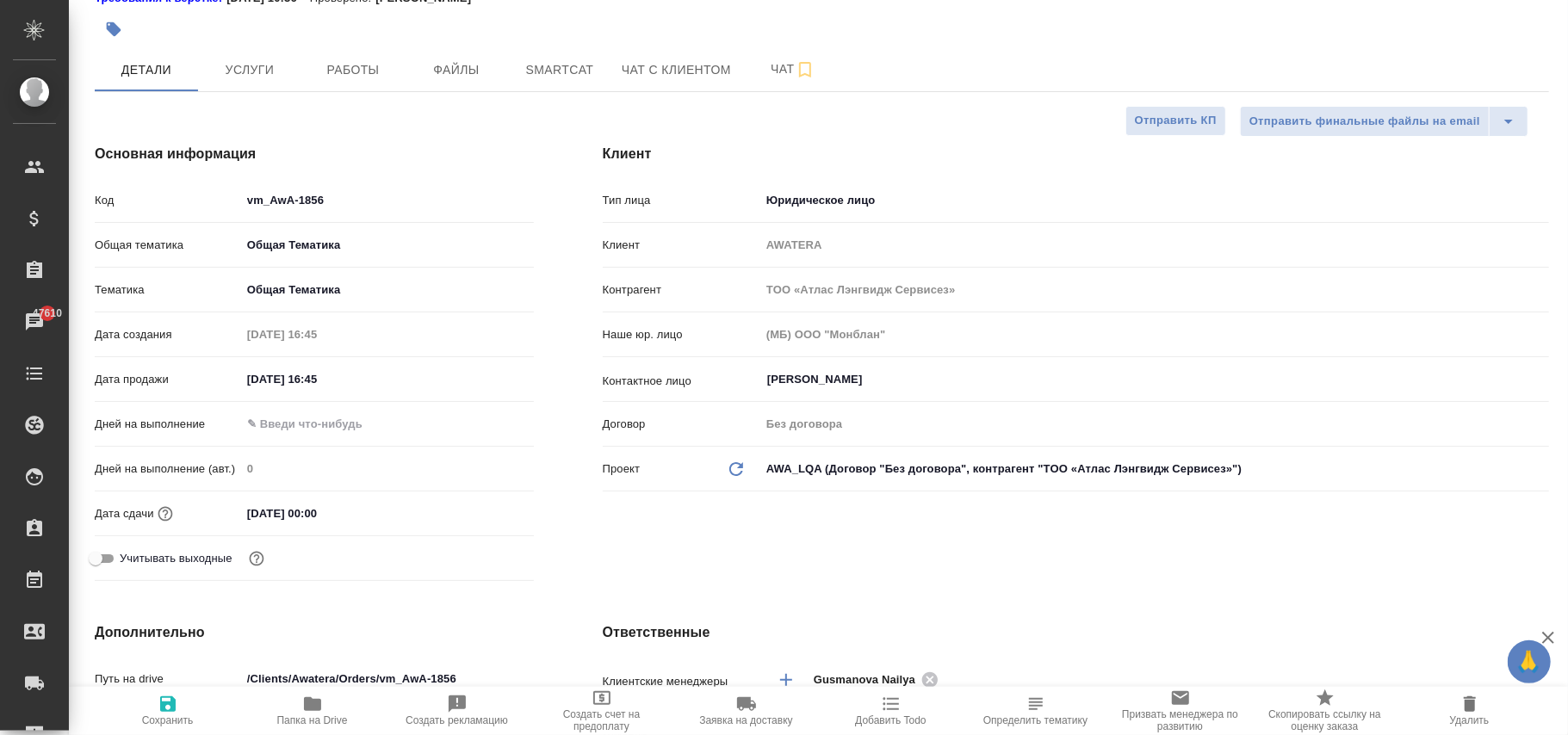
type textarea "x"
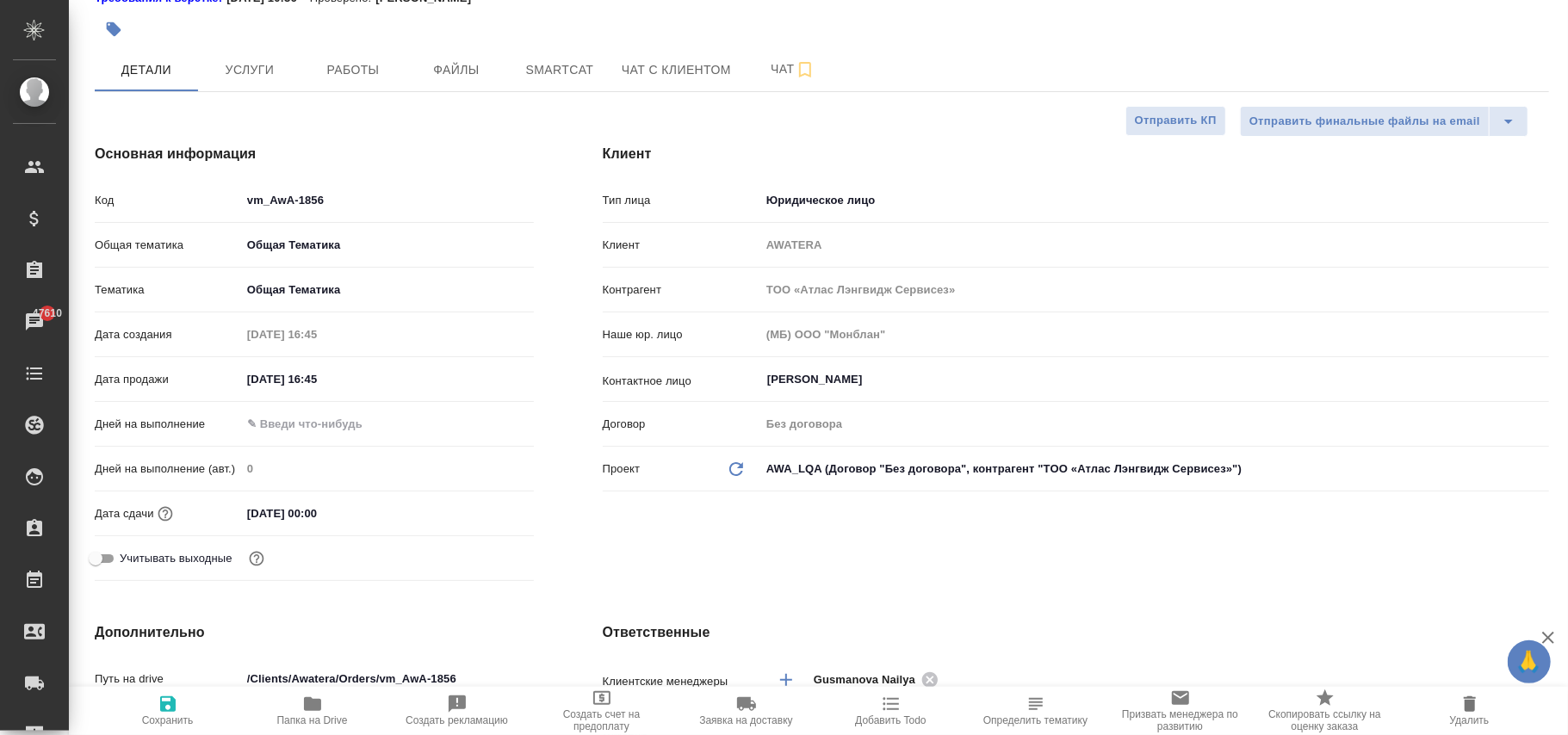
type textarea "x"
click at [738, 466] on icon "Обновить данные" at bounding box center [736, 469] width 21 height 21
type textarea "x"
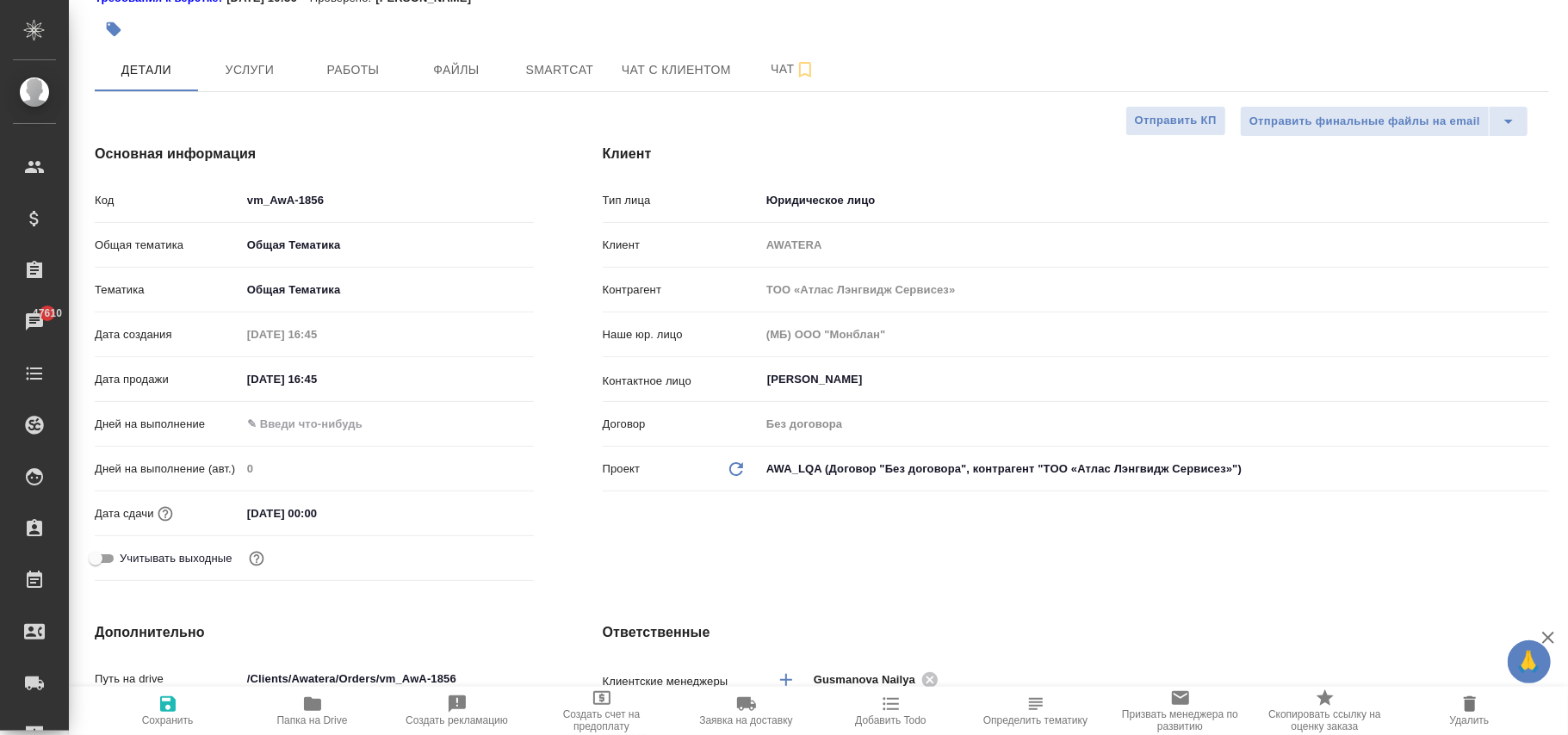
click at [738, 466] on icon "Обновить данные" at bounding box center [736, 469] width 21 height 21
type textarea "x"
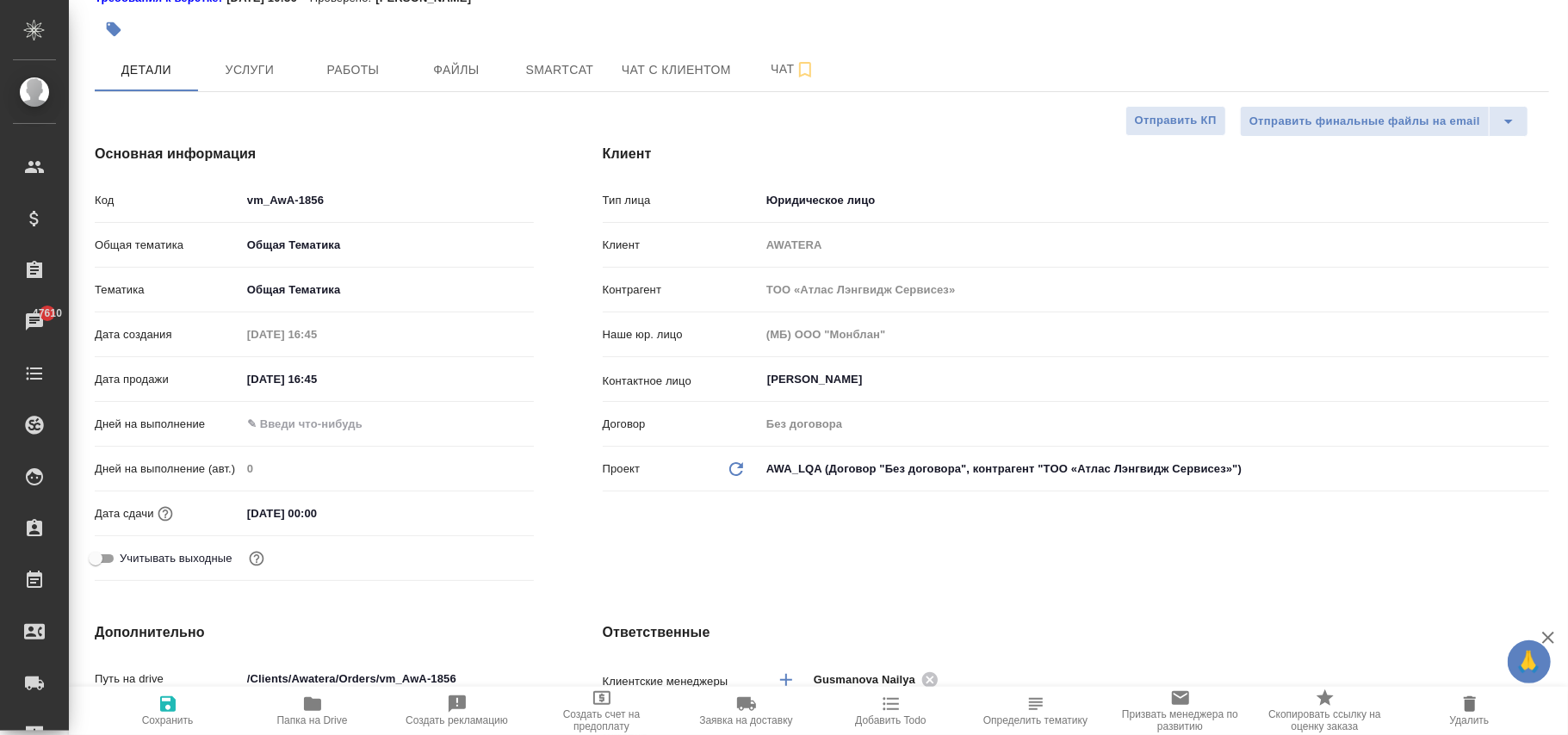
type textarea "x"
click at [734, 463] on icon "Обновить данные" at bounding box center [736, 469] width 21 height 21
type textarea "x"
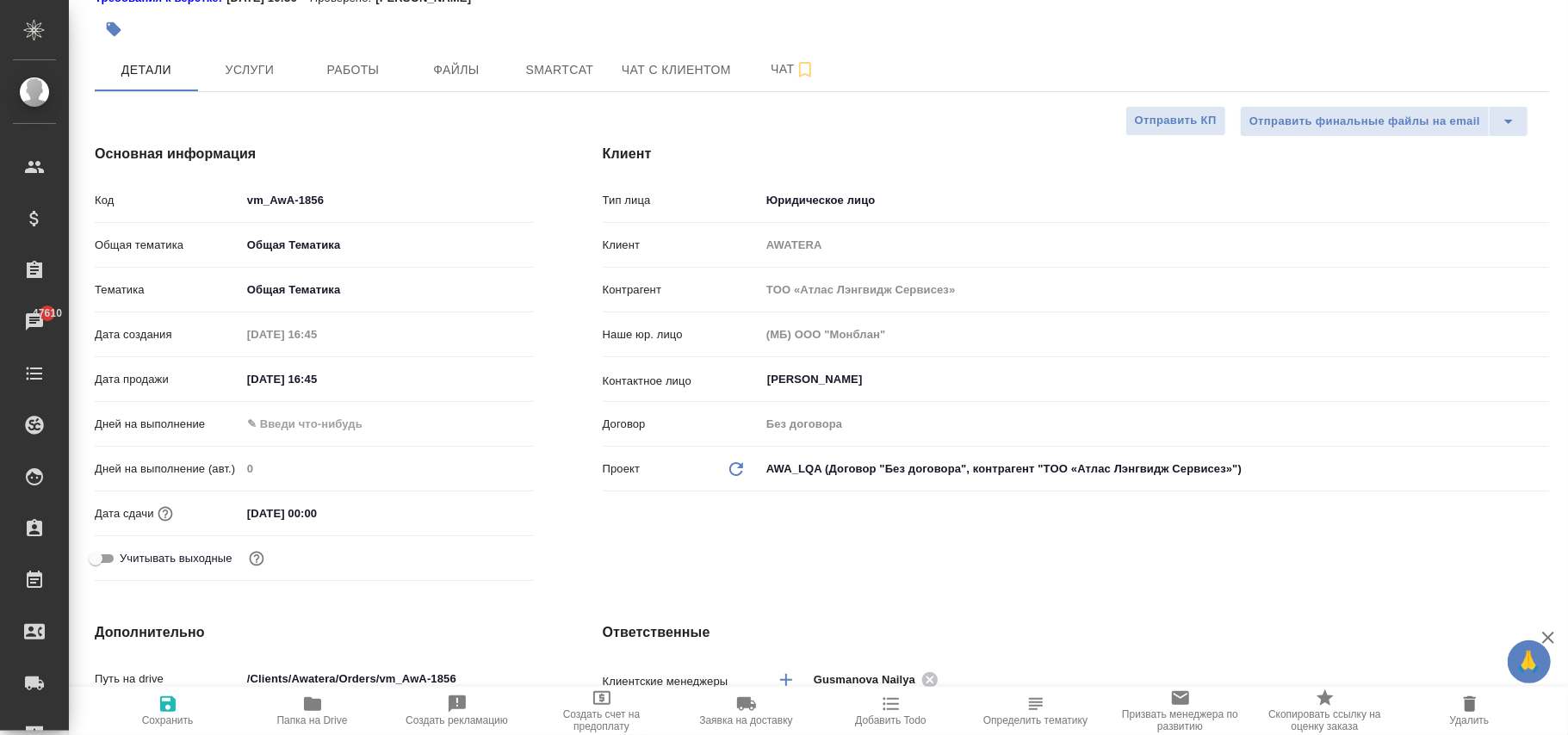
type textarea "x"
click at [734, 463] on icon at bounding box center [736, 468] width 14 height 14
type textarea "x"
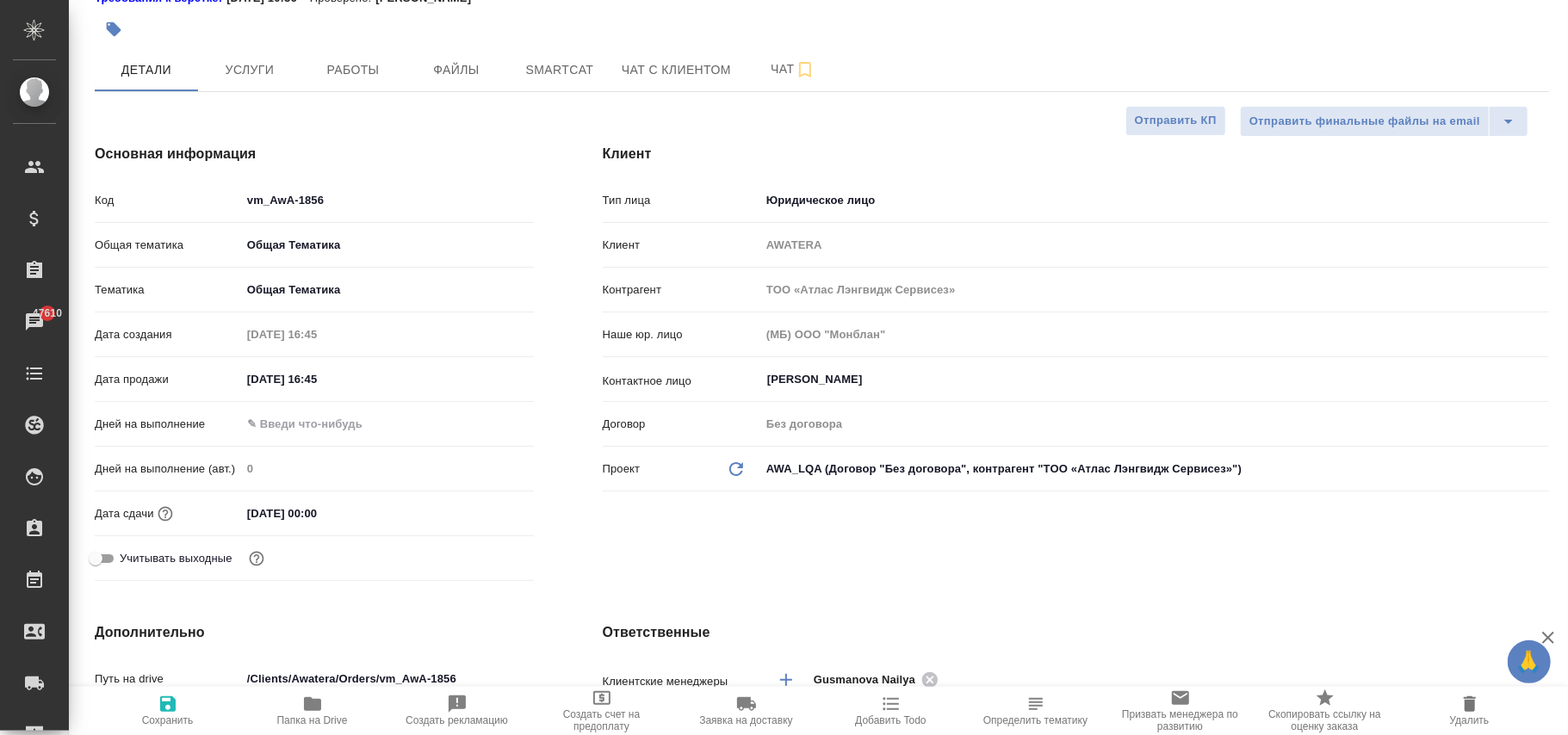
type textarea "x"
click at [142, 703] on span "Сохранить" at bounding box center [167, 711] width 124 height 33
type textarea "x"
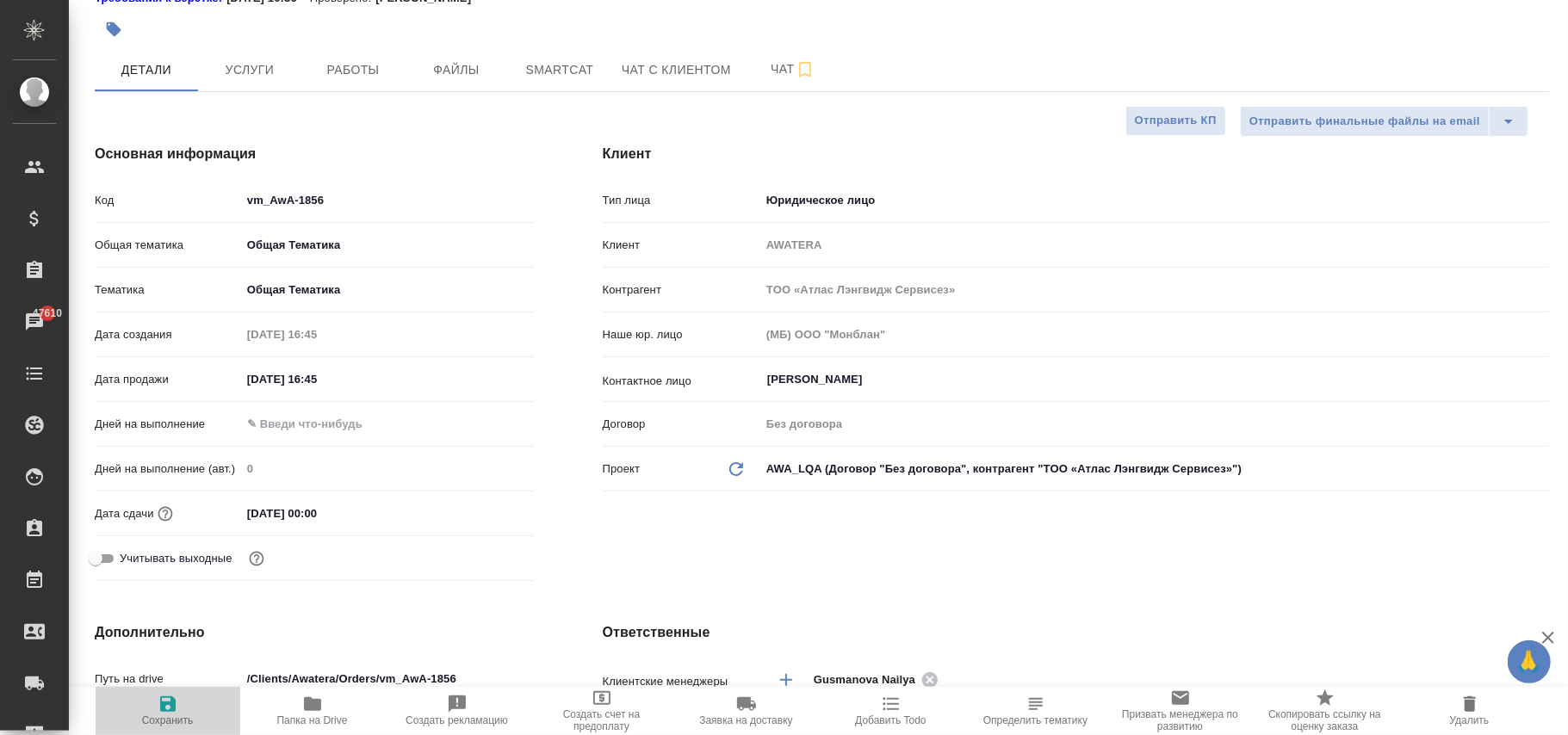
type textarea "x"
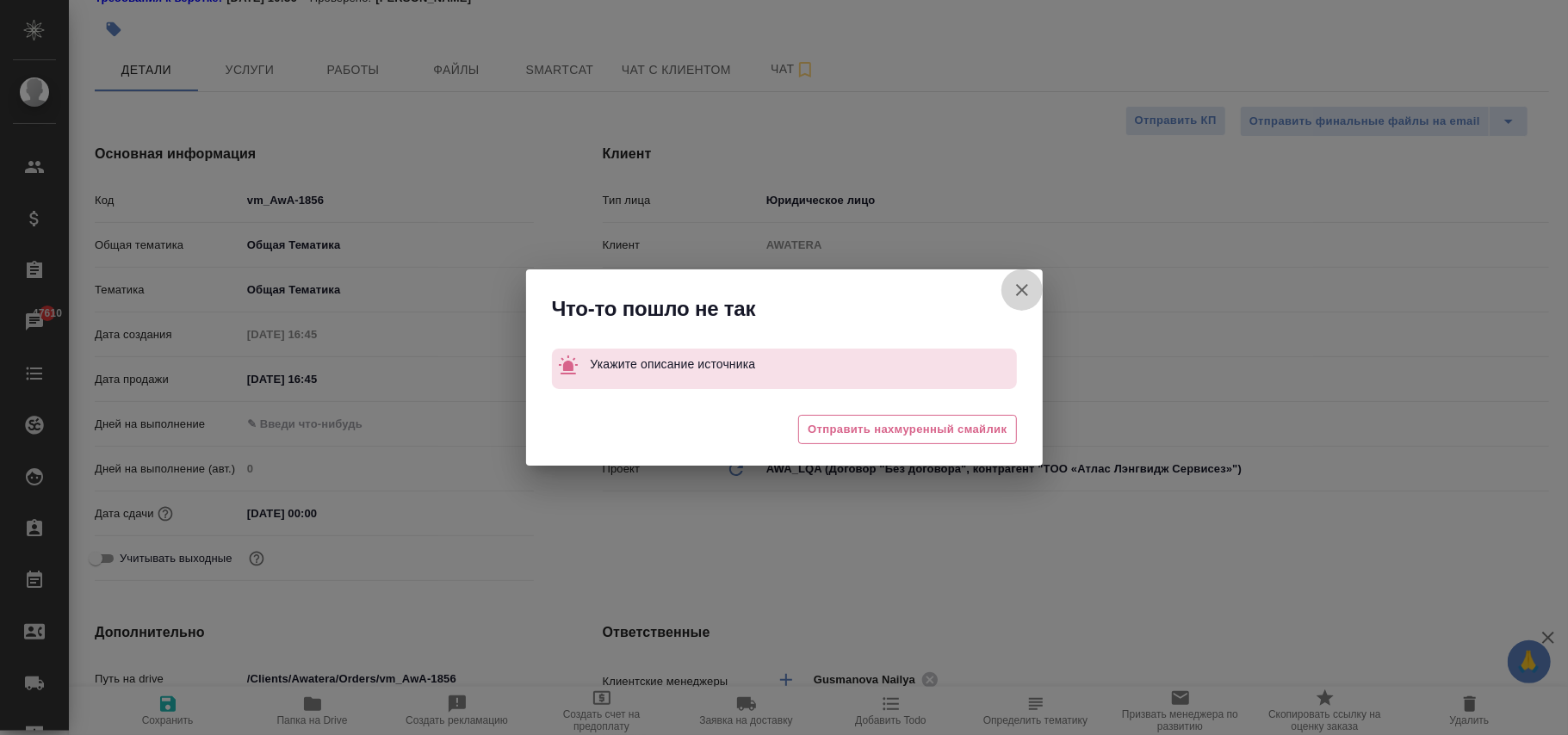
click at [1016, 286] on icon "button" at bounding box center [1022, 290] width 21 height 21
type textarea "x"
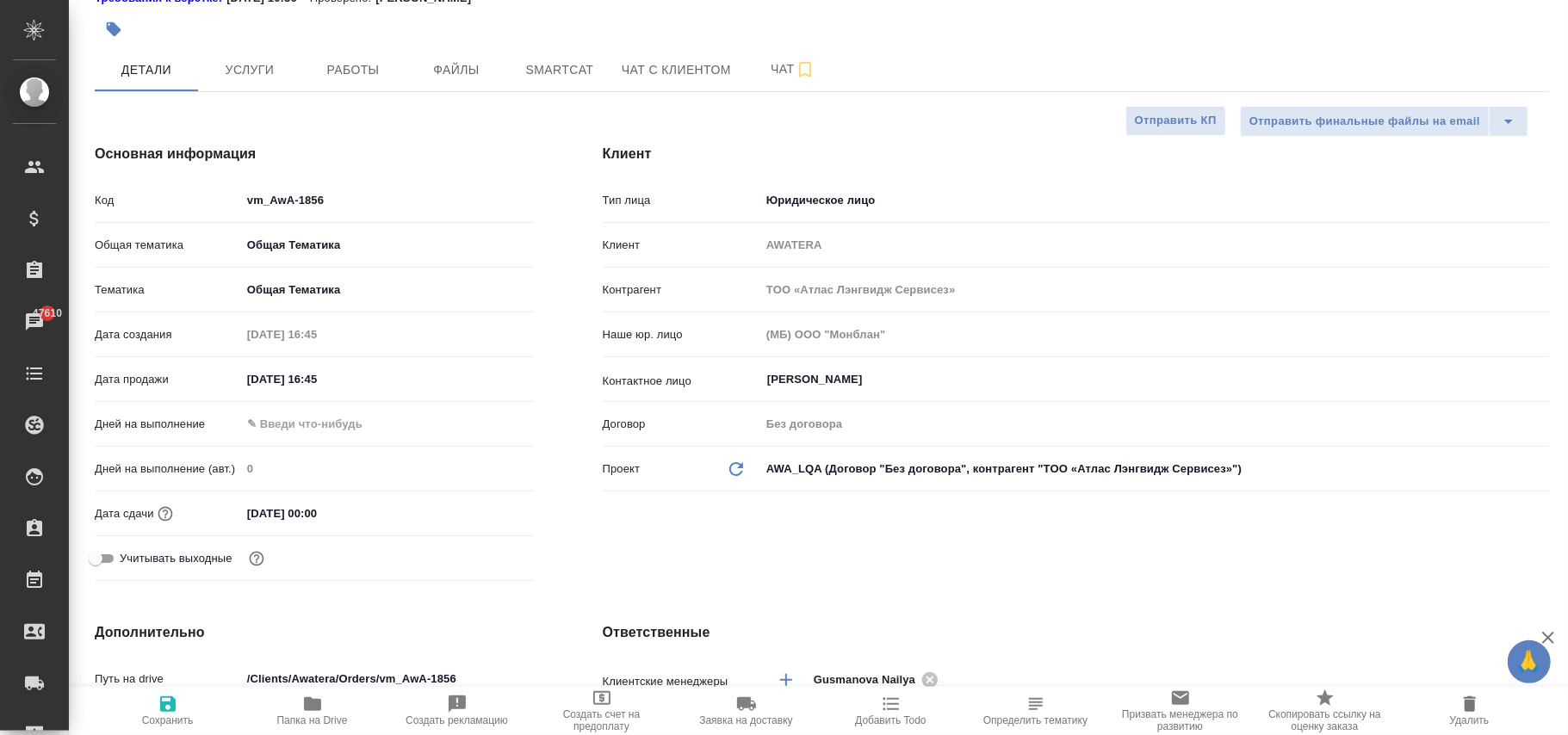
type textarea "x"
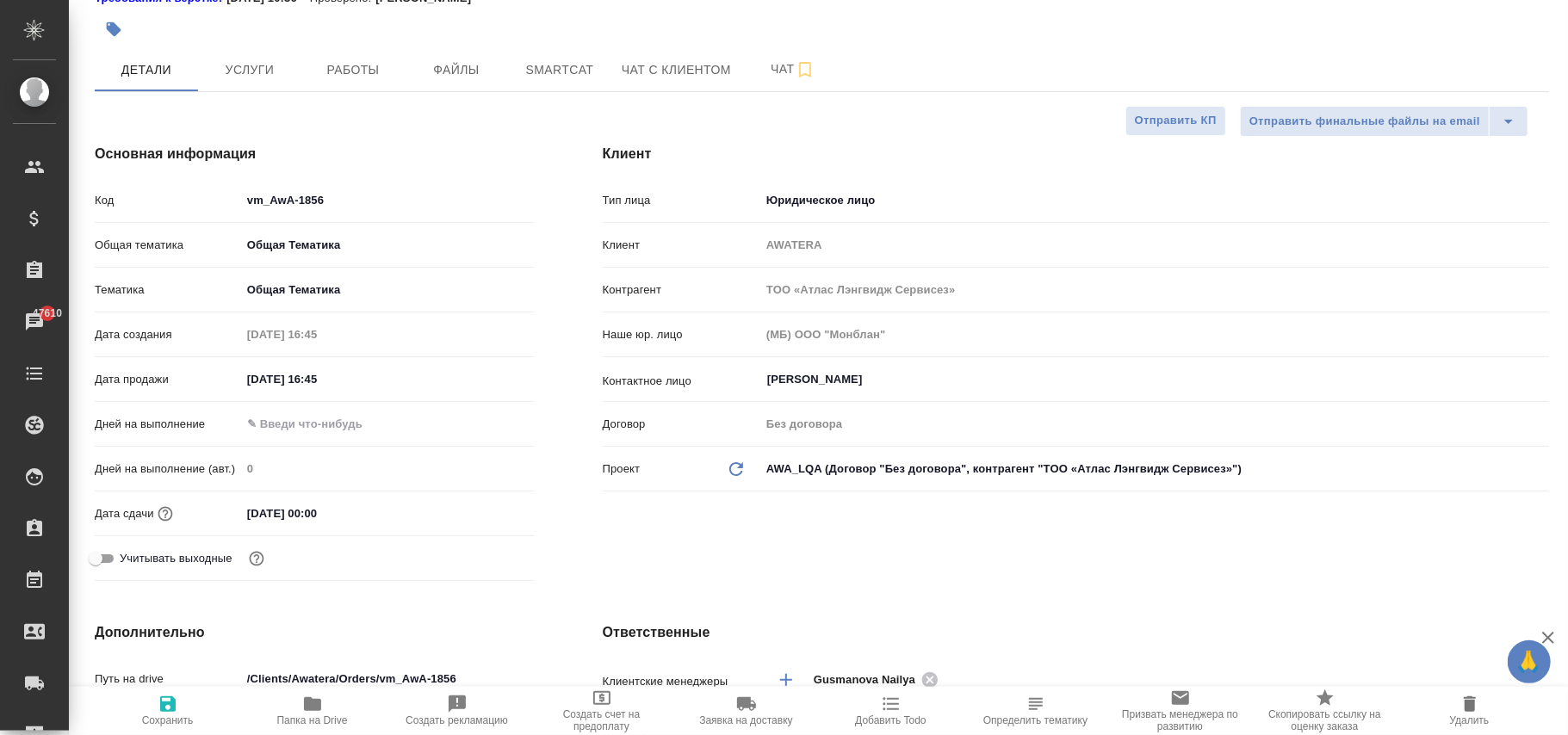
type textarea "x"
click at [164, 714] on span "Сохранить" at bounding box center [167, 720] width 52 height 12
type textarea "x"
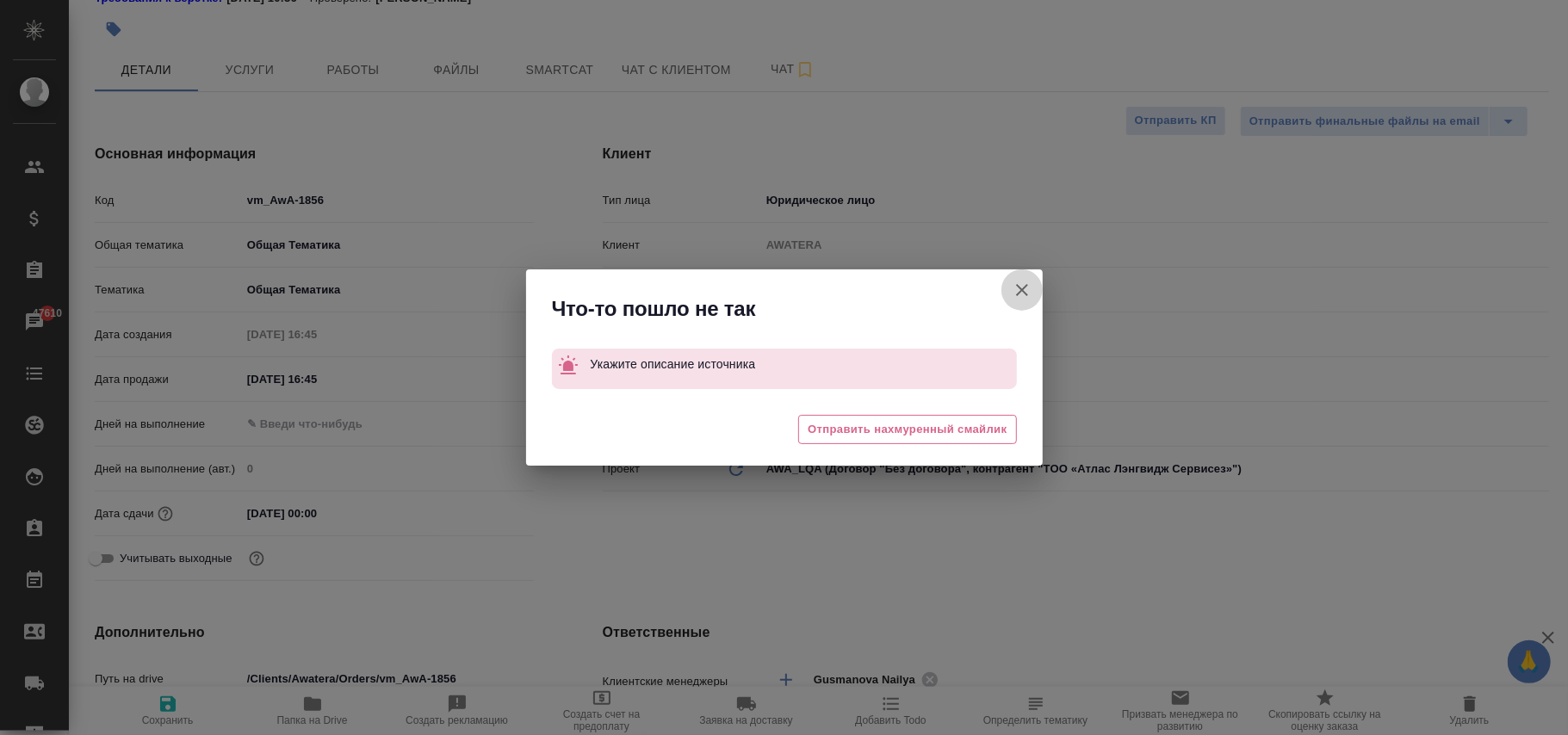
click at [1025, 297] on icon "button" at bounding box center [1022, 290] width 21 height 21
type textarea "x"
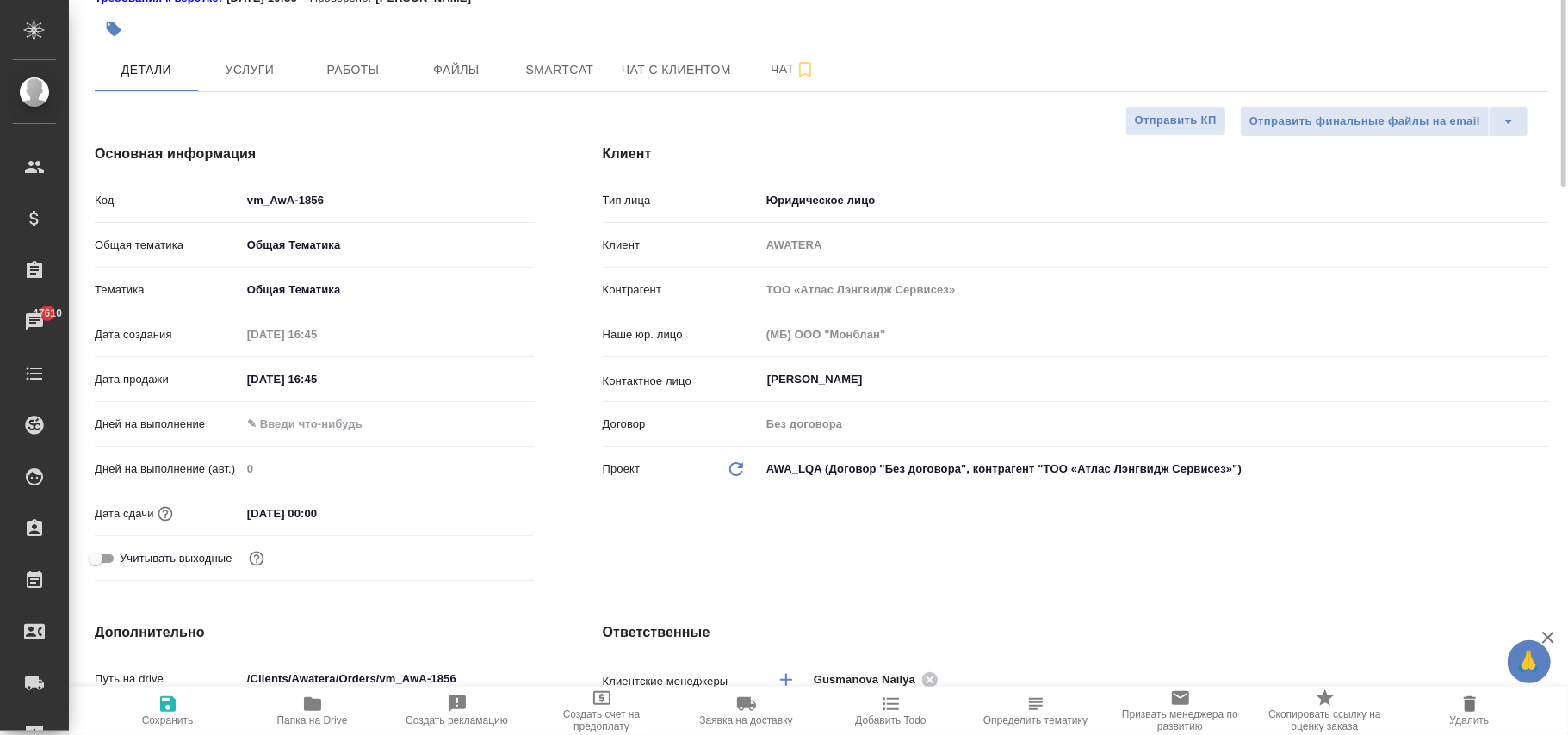
scroll to position [0, 0]
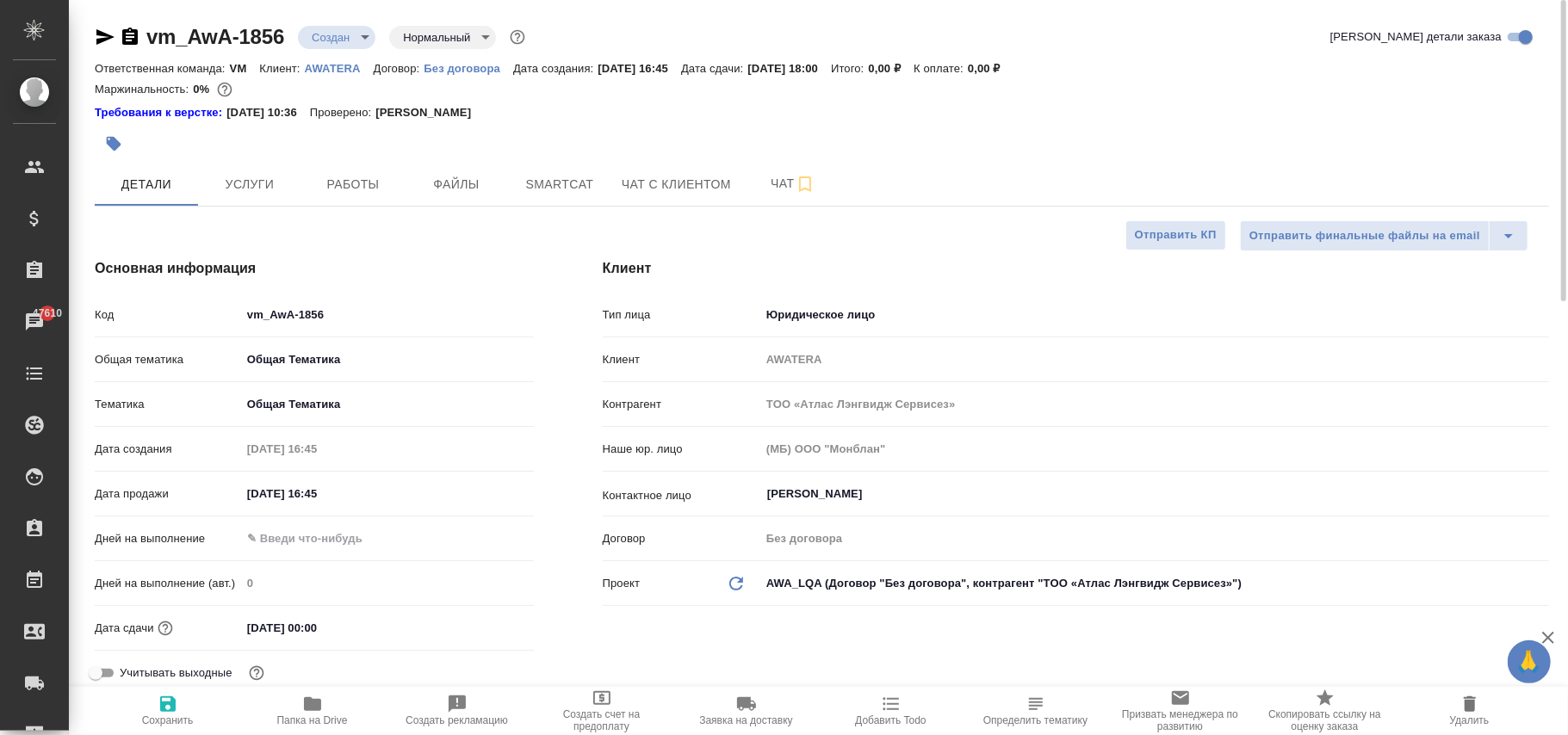
click at [491, 71] on p "Без договора" at bounding box center [468, 69] width 90 height 13
type textarea "x"
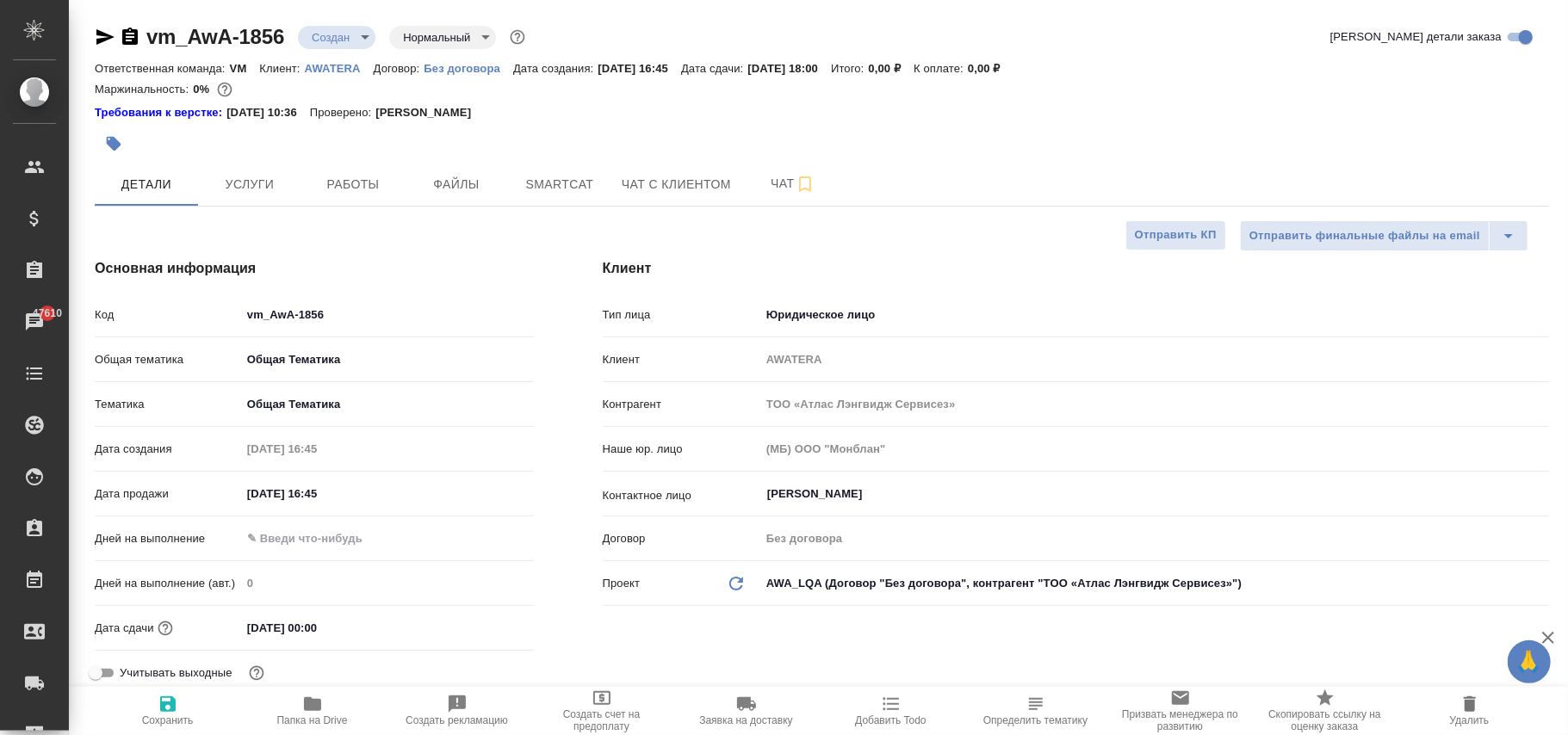
type textarea "x"
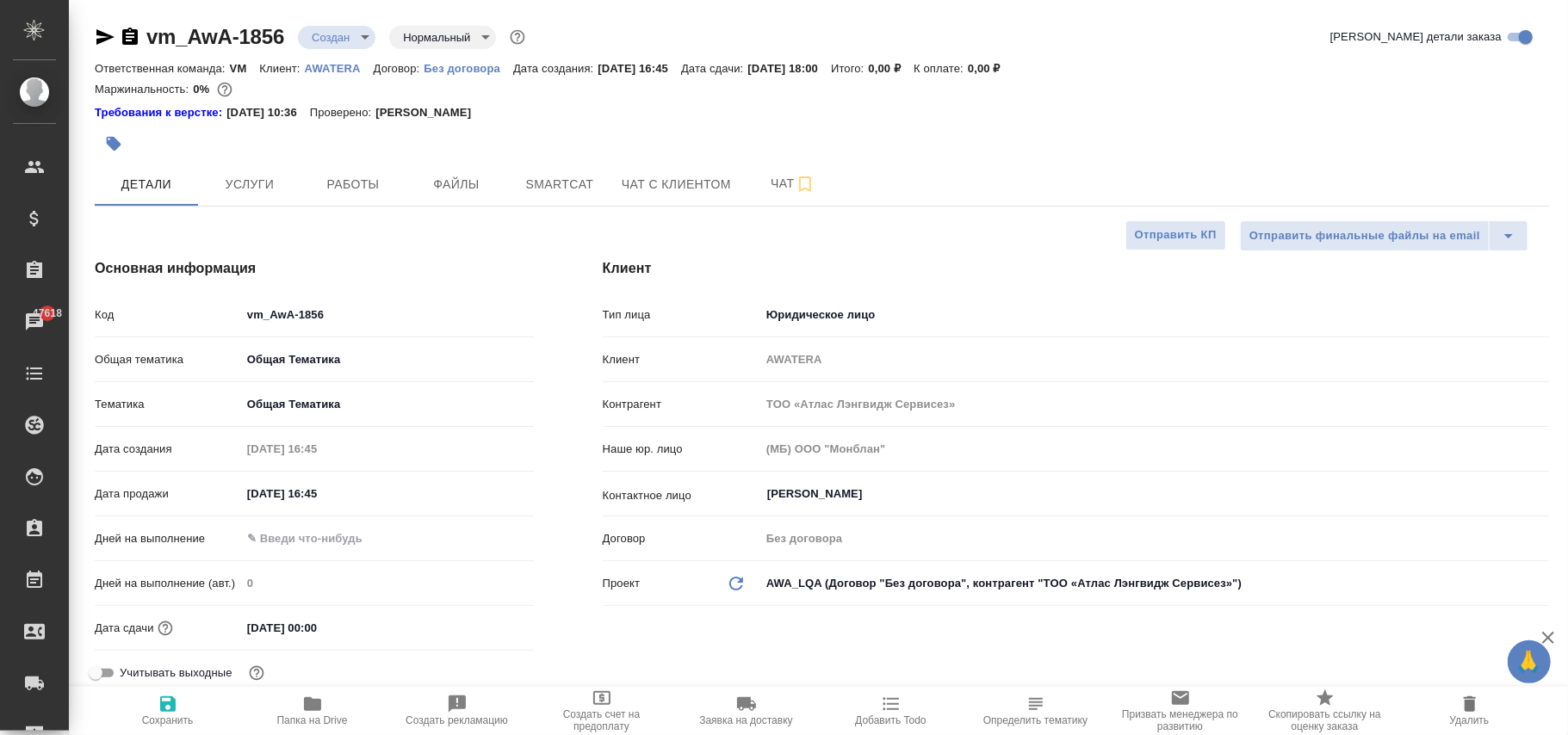
type textarea "x"
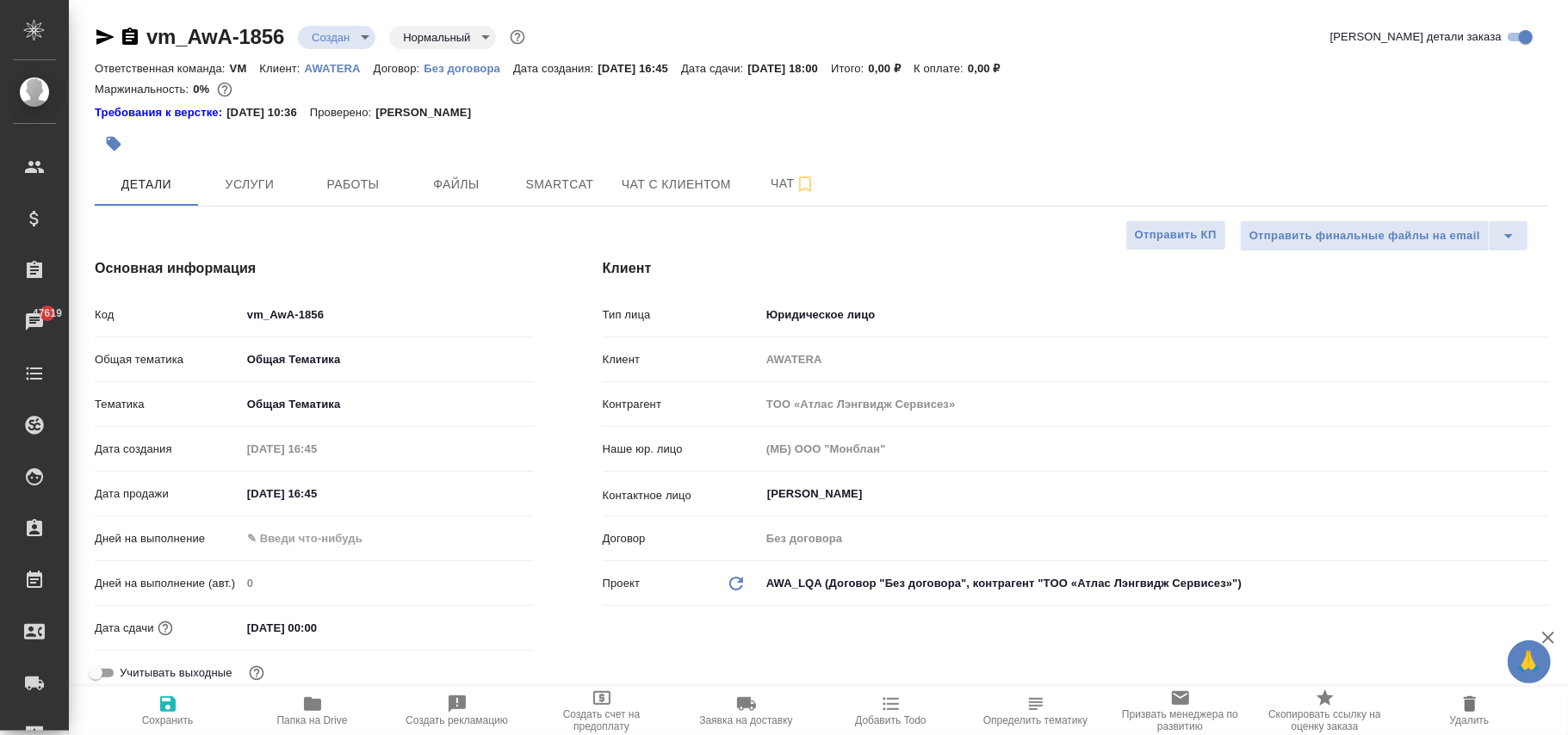
type textarea "x"
click at [326, 63] on p "AWATERA" at bounding box center [339, 69] width 69 height 13
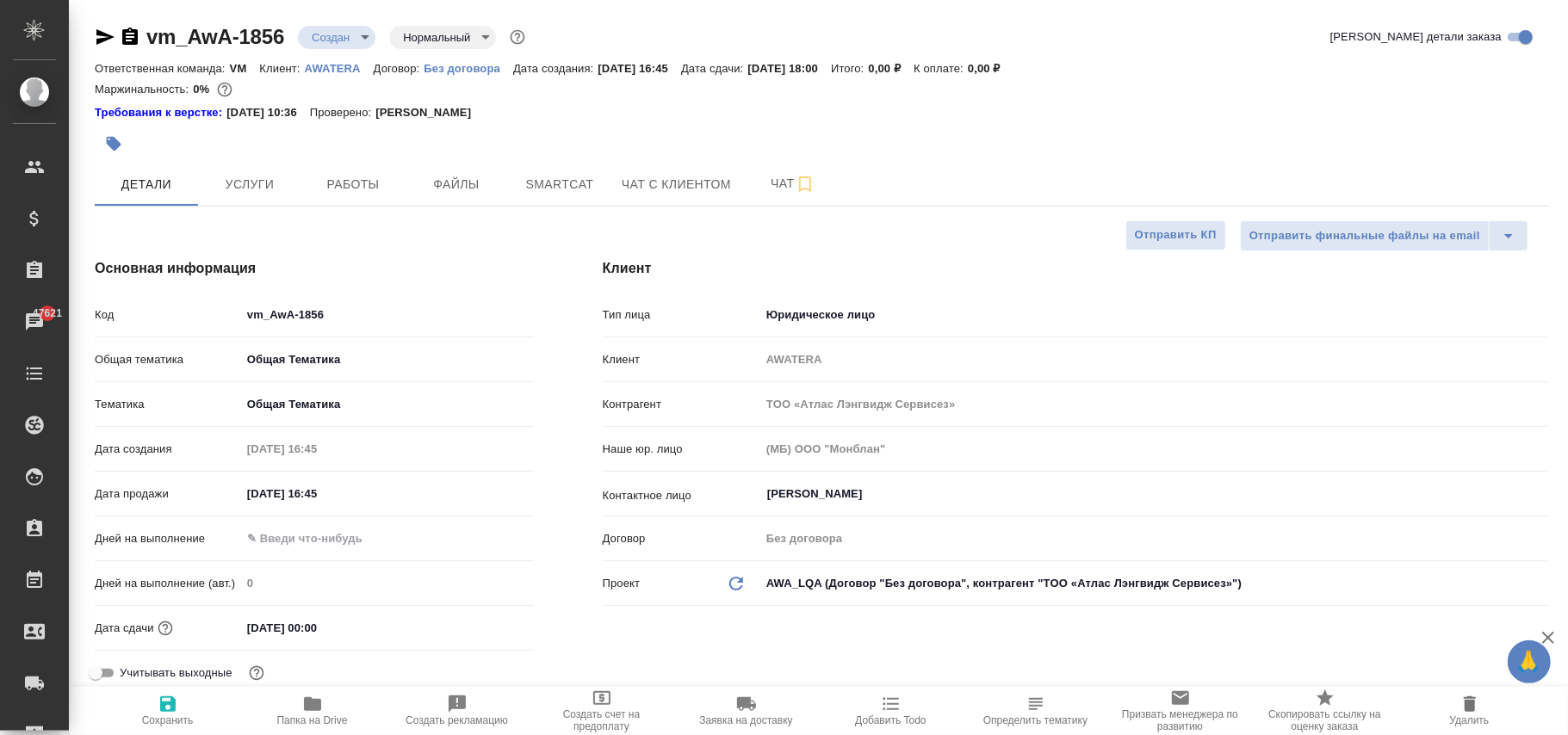
type textarea "x"
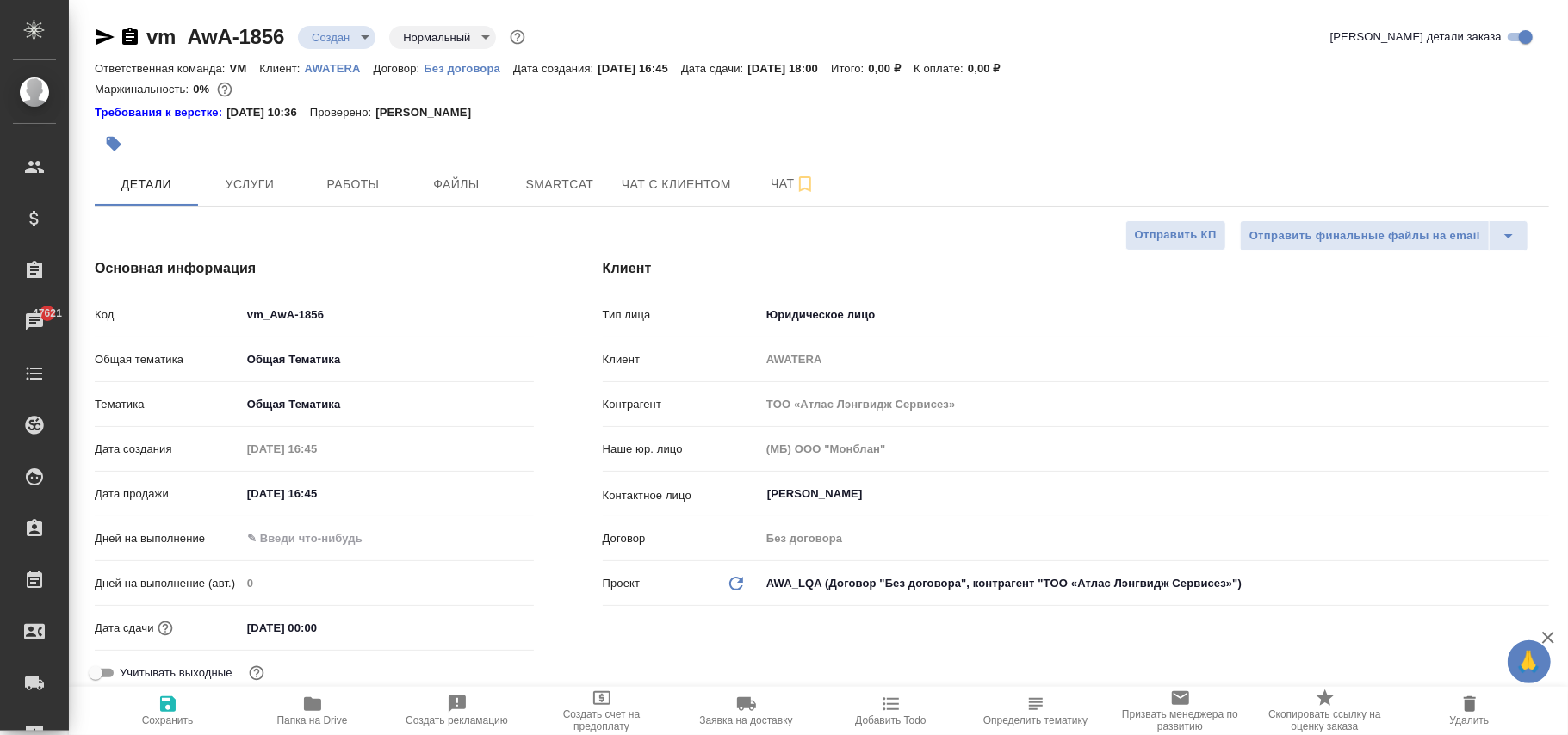
type textarea "x"
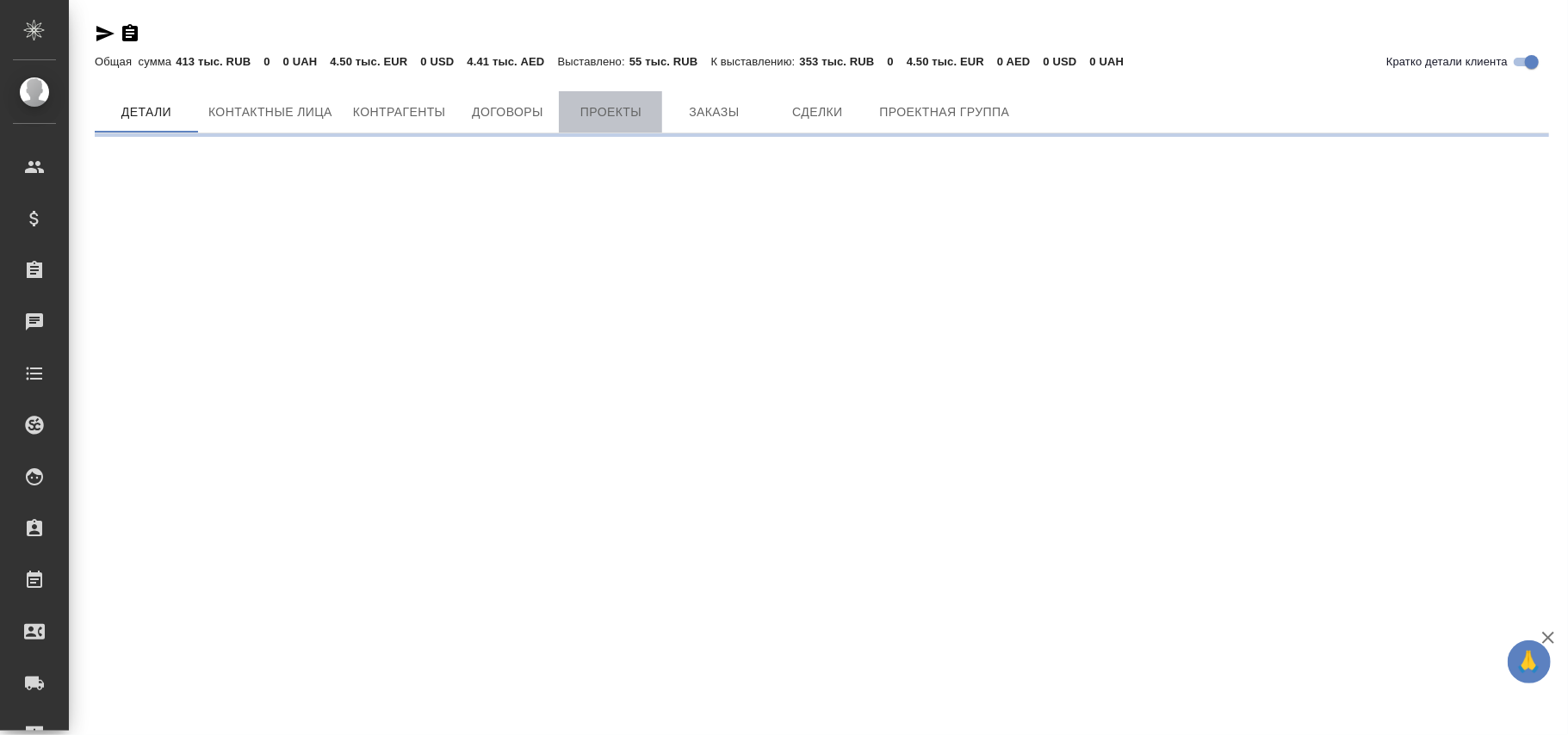
click at [625, 112] on span "Проекты" at bounding box center [609, 112] width 82 height 22
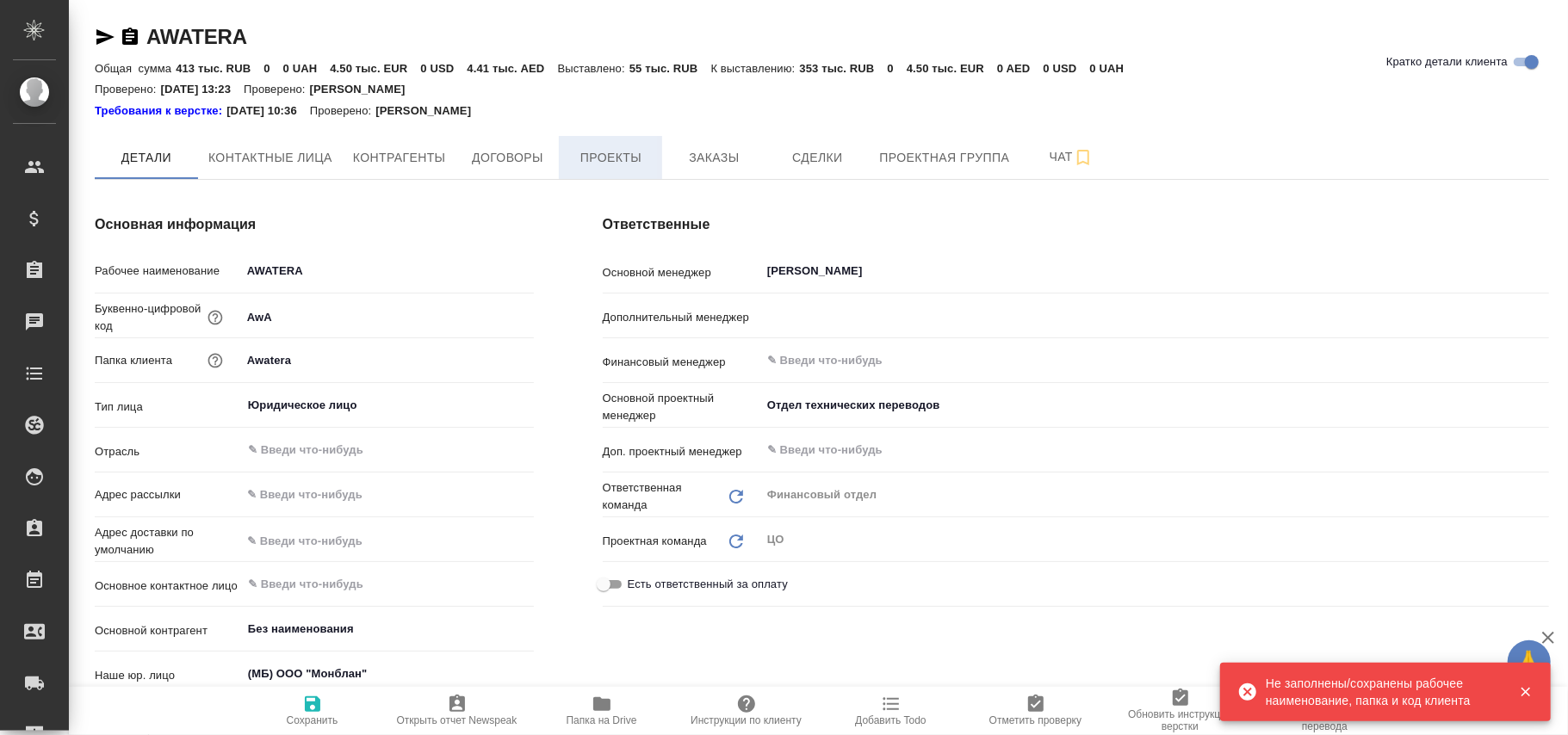
click at [630, 171] on button "Проекты" at bounding box center [610, 157] width 103 height 43
type textarea "x"
